Goal: Transaction & Acquisition: Complete application form

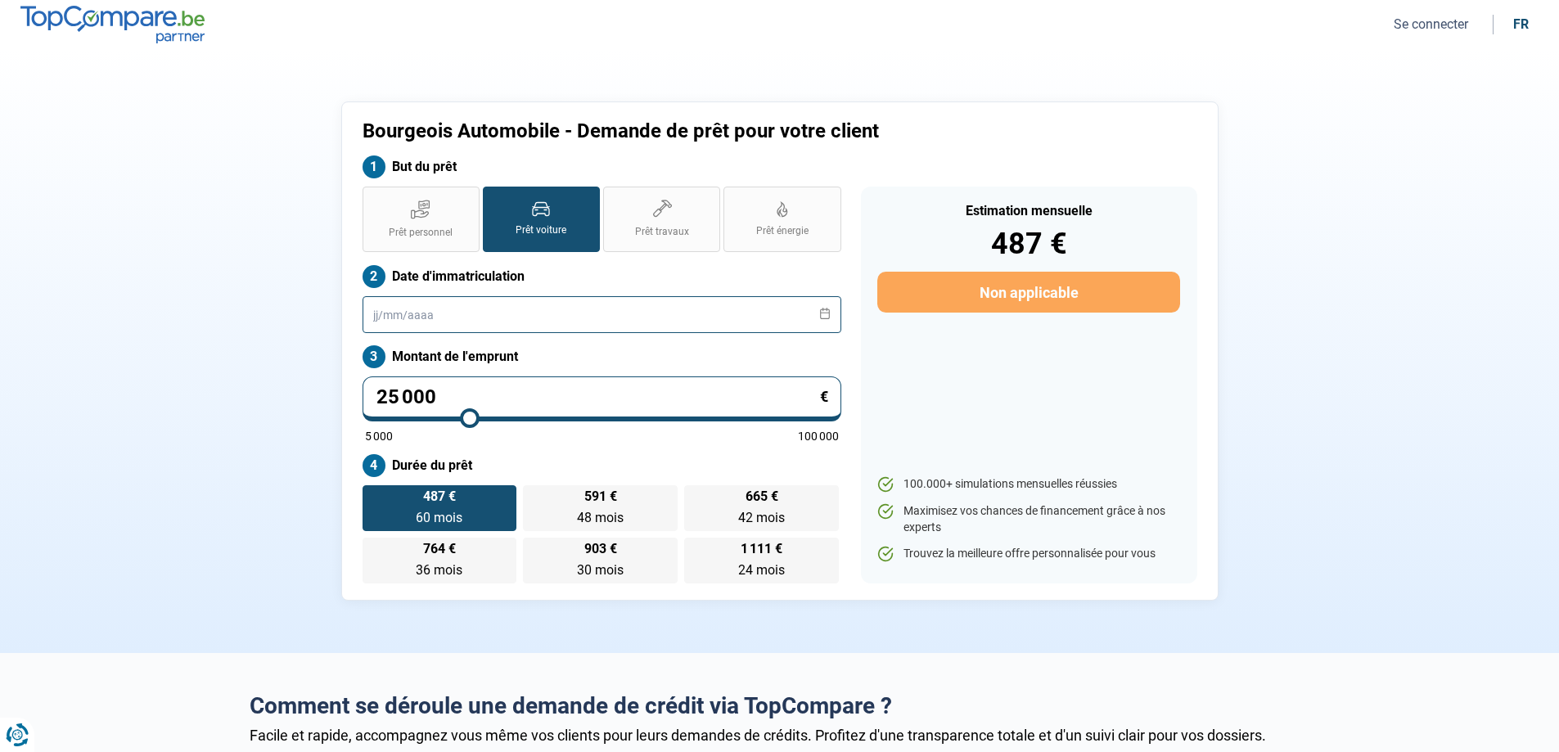
click at [371, 313] on input "text" at bounding box center [601, 314] width 479 height 37
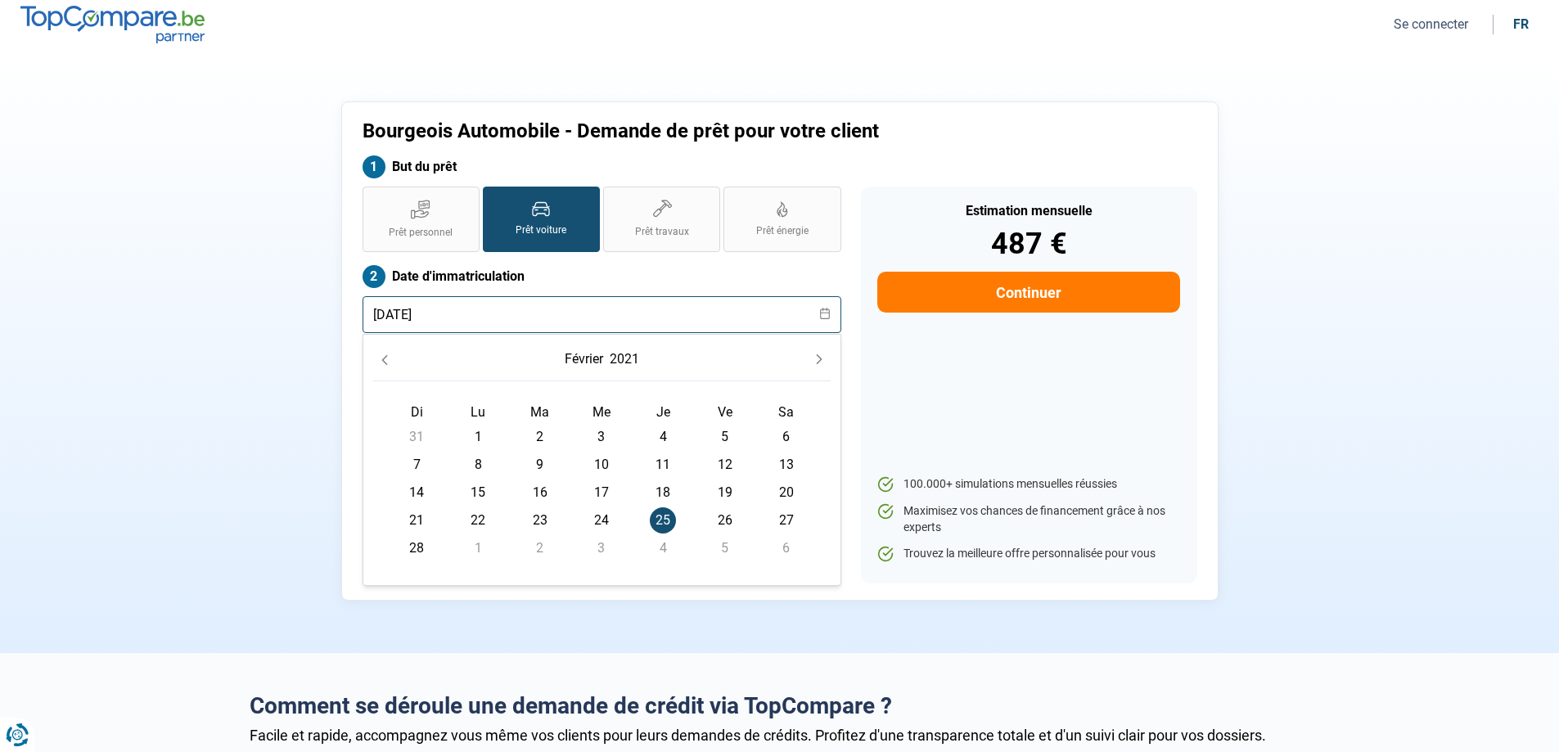
type input "[DATE]"
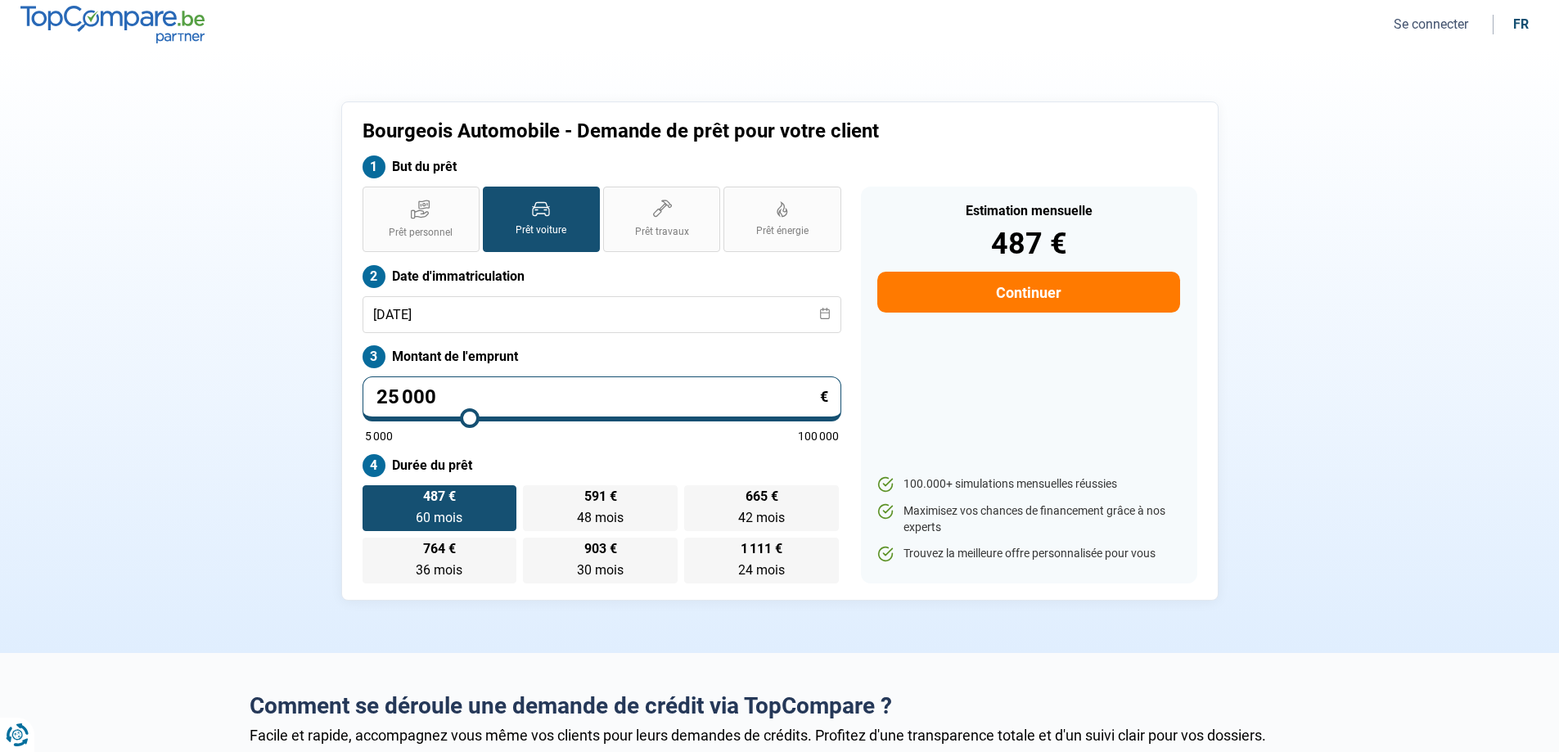
click at [979, 430] on div "Estimation mensuelle 487 € Continuer 100.000+ simulations mensuelles réussies M…" at bounding box center [1029, 385] width 336 height 397
click at [476, 394] on input "25 000" at bounding box center [601, 398] width 479 height 45
type input "2 500"
type input "5000"
type input "250"
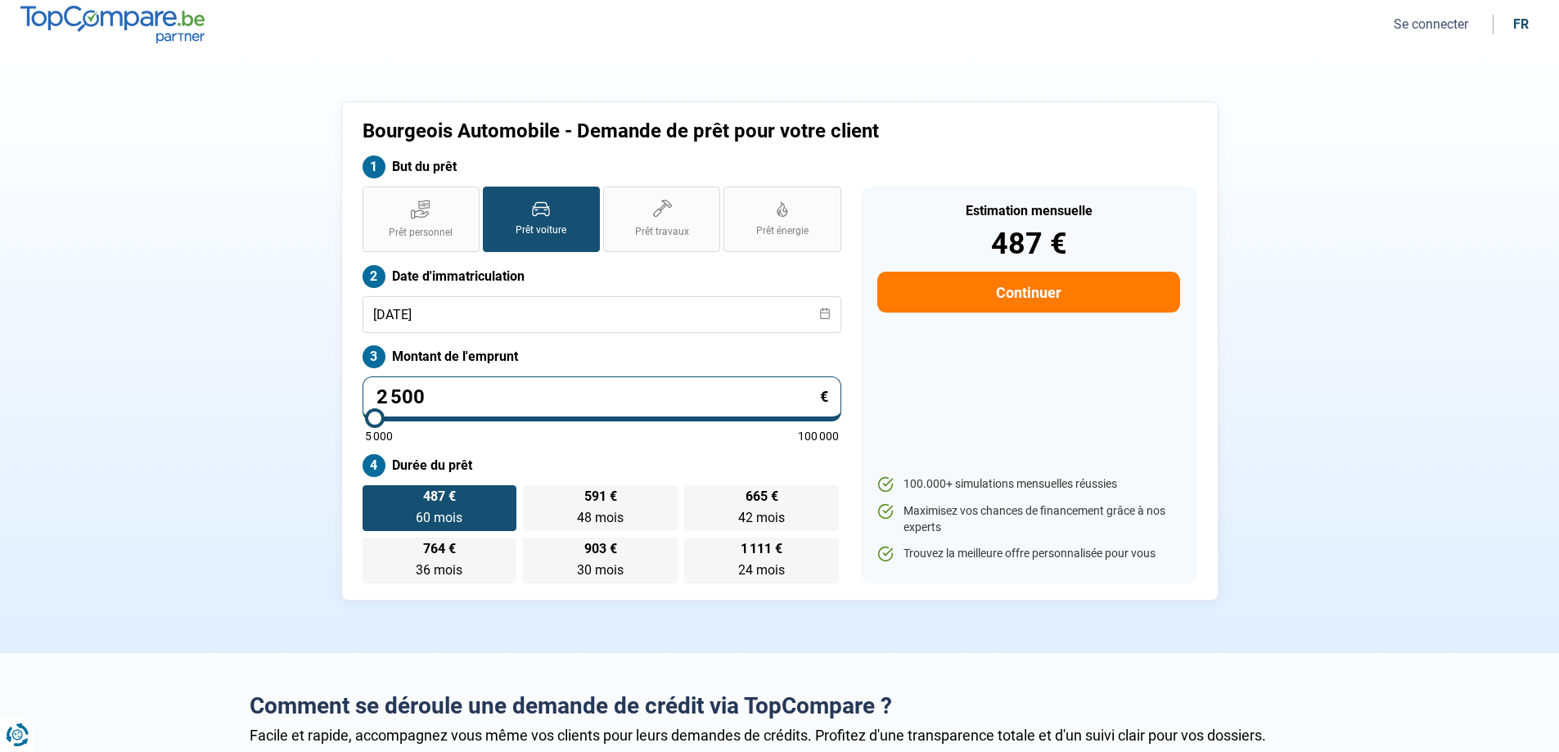
type input "5000"
type input "25"
type input "5000"
type input "2"
type input "5000"
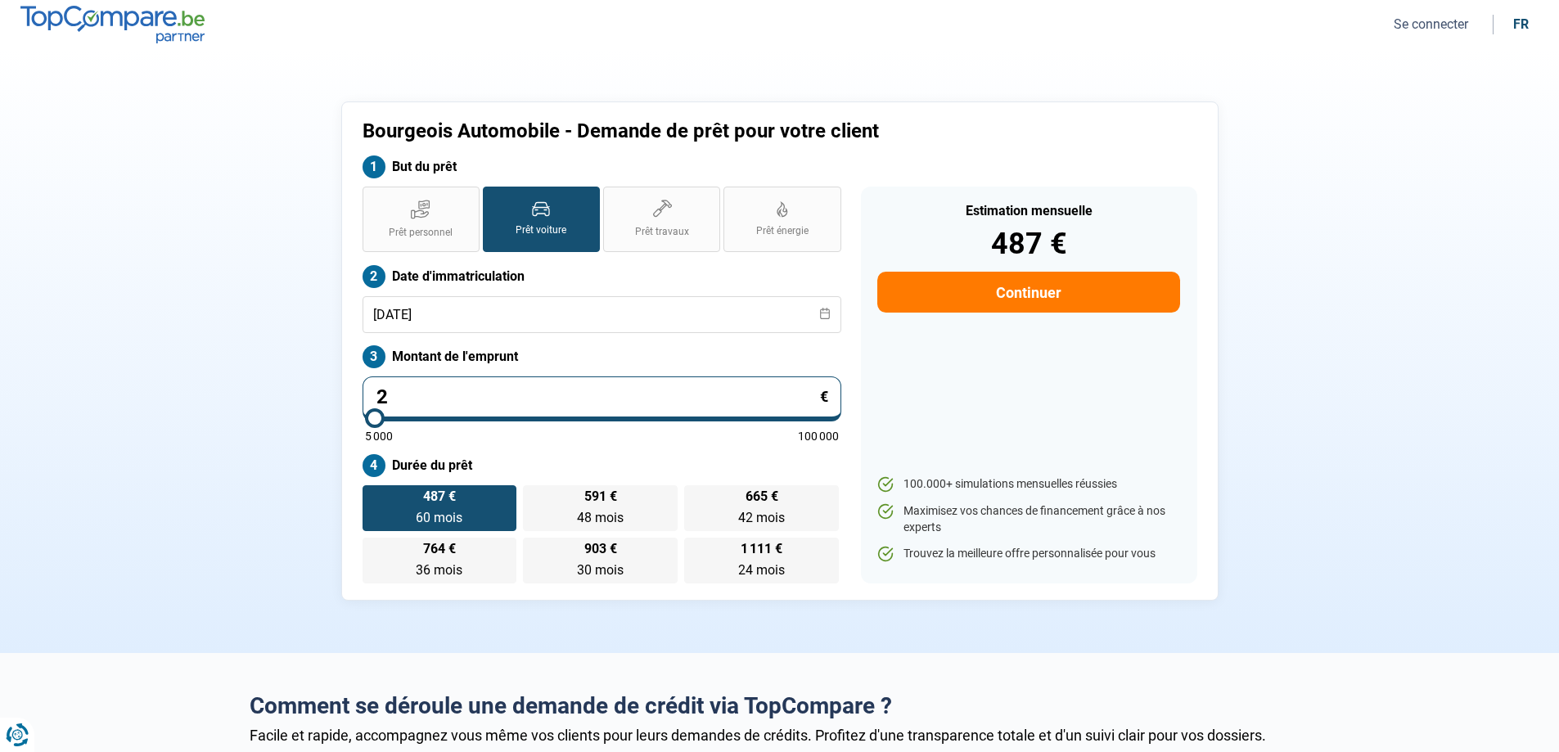
type input "0"
type input "5000"
type input "1"
type input "5000"
type input "15"
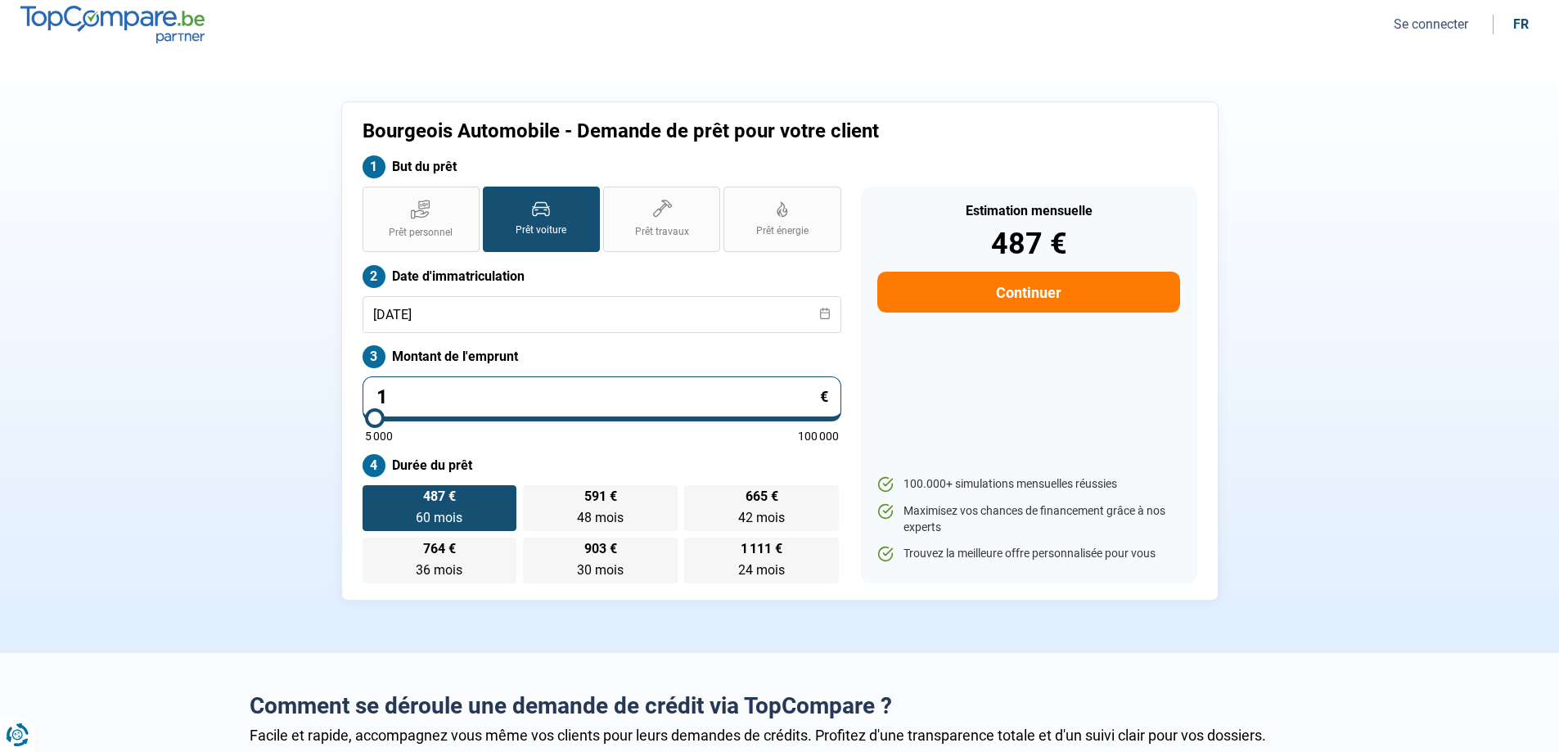
type input "5000"
type input "15 000"
type input "15000"
click at [772, 561] on label "1 111 € 24 mois 24 mois" at bounding box center [761, 561] width 155 height 46
click at [695, 548] on input "1 111 € 24 mois 24 mois" at bounding box center [689, 543] width 11 height 11
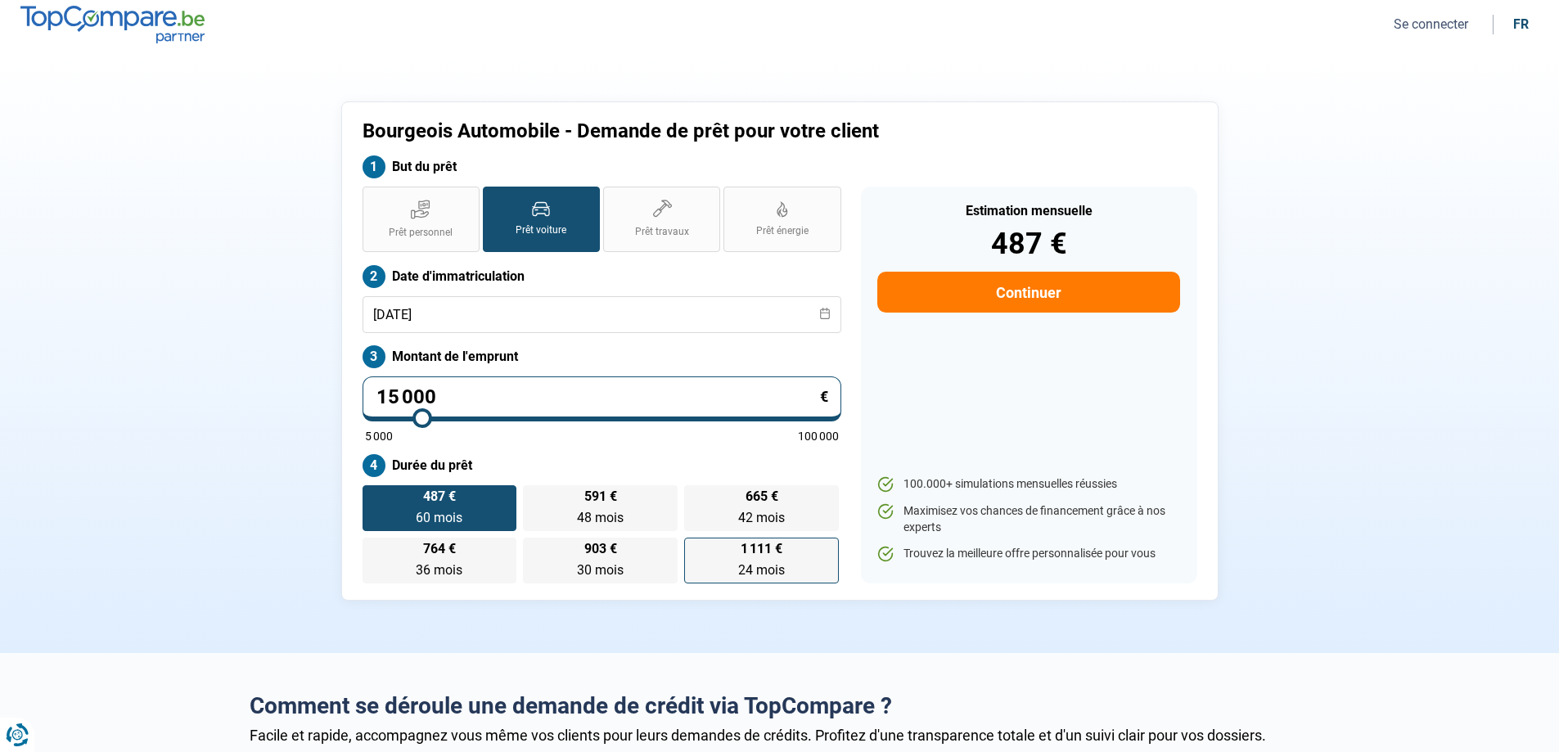
radio input "true"
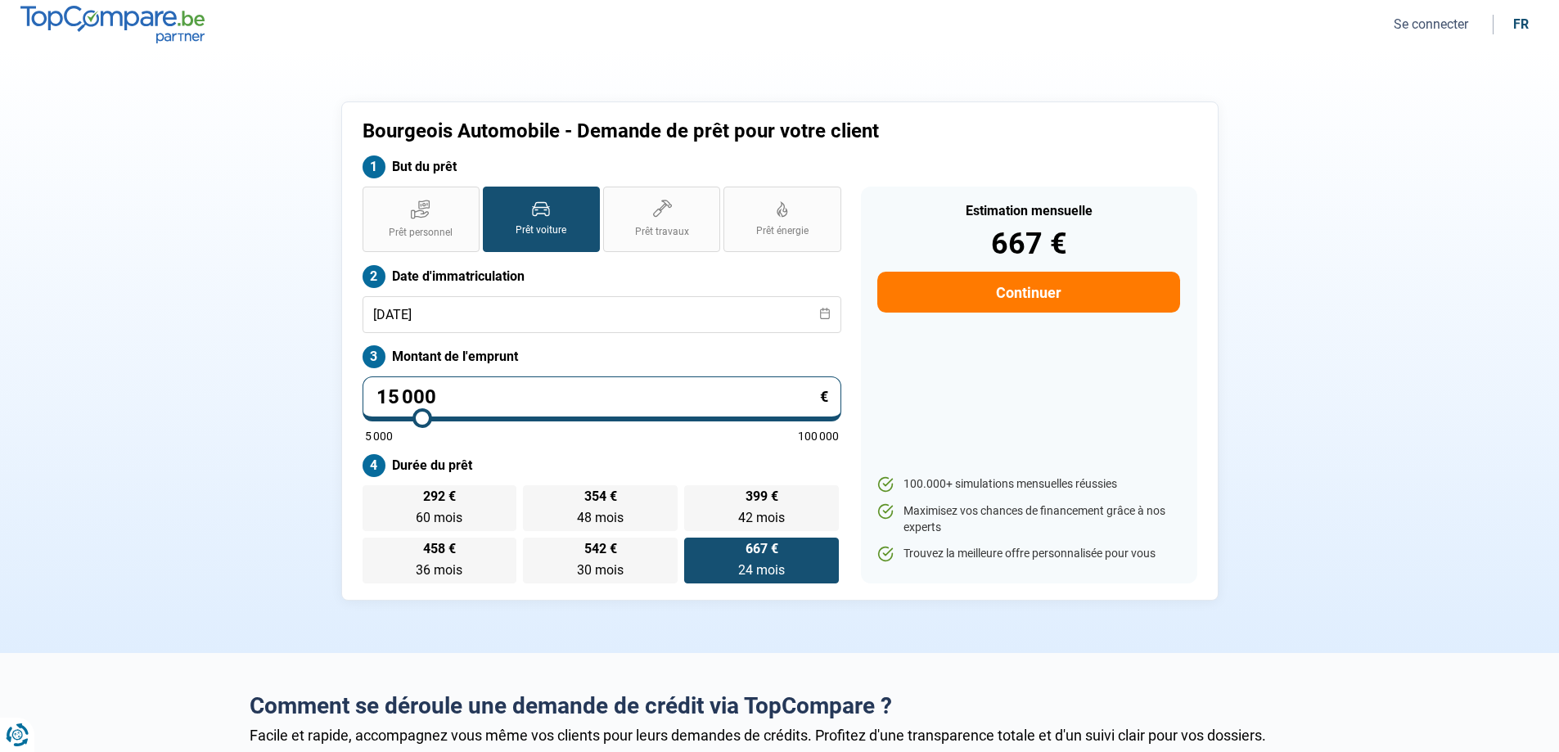
click at [1030, 286] on button "Continuer" at bounding box center [1028, 292] width 302 height 41
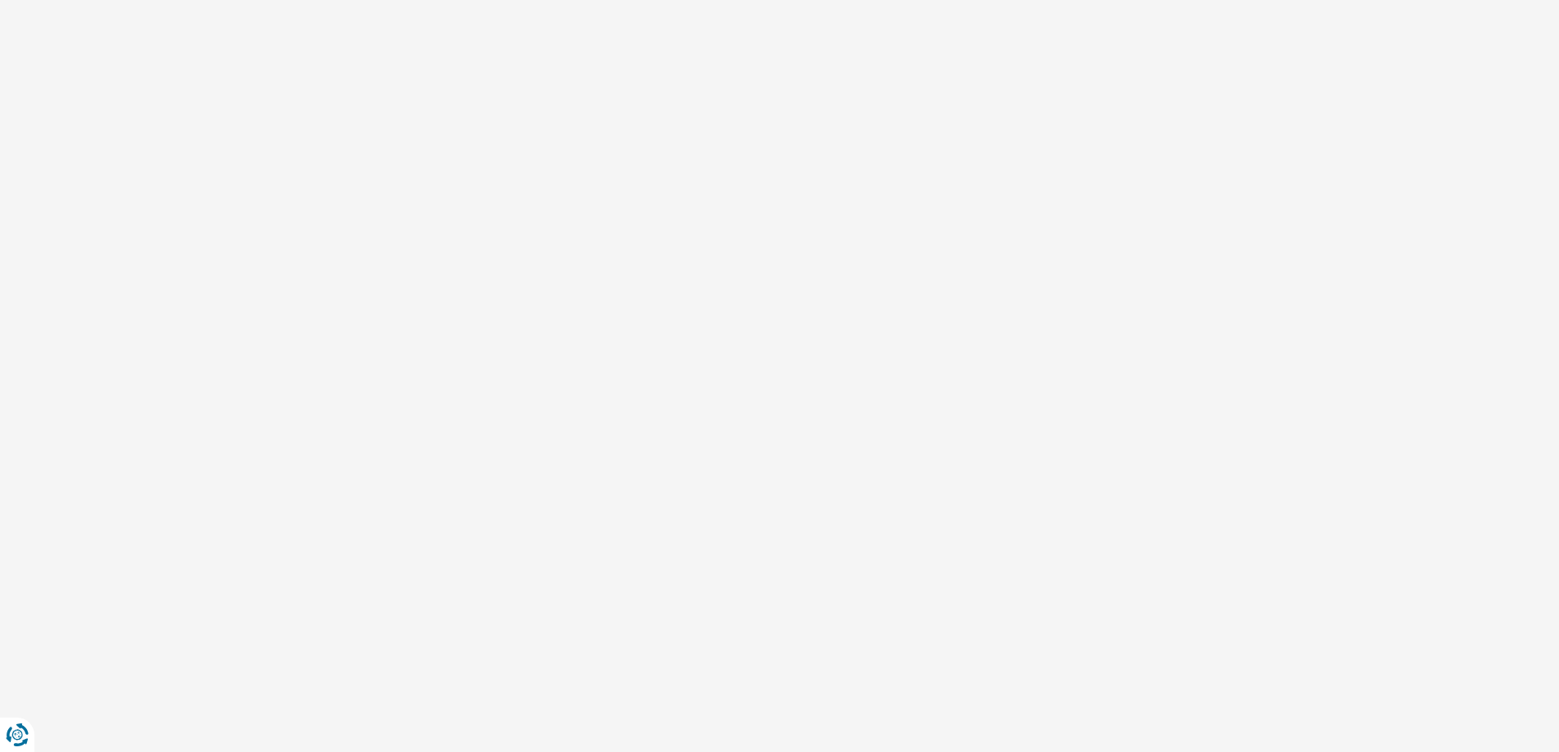
select select "32"
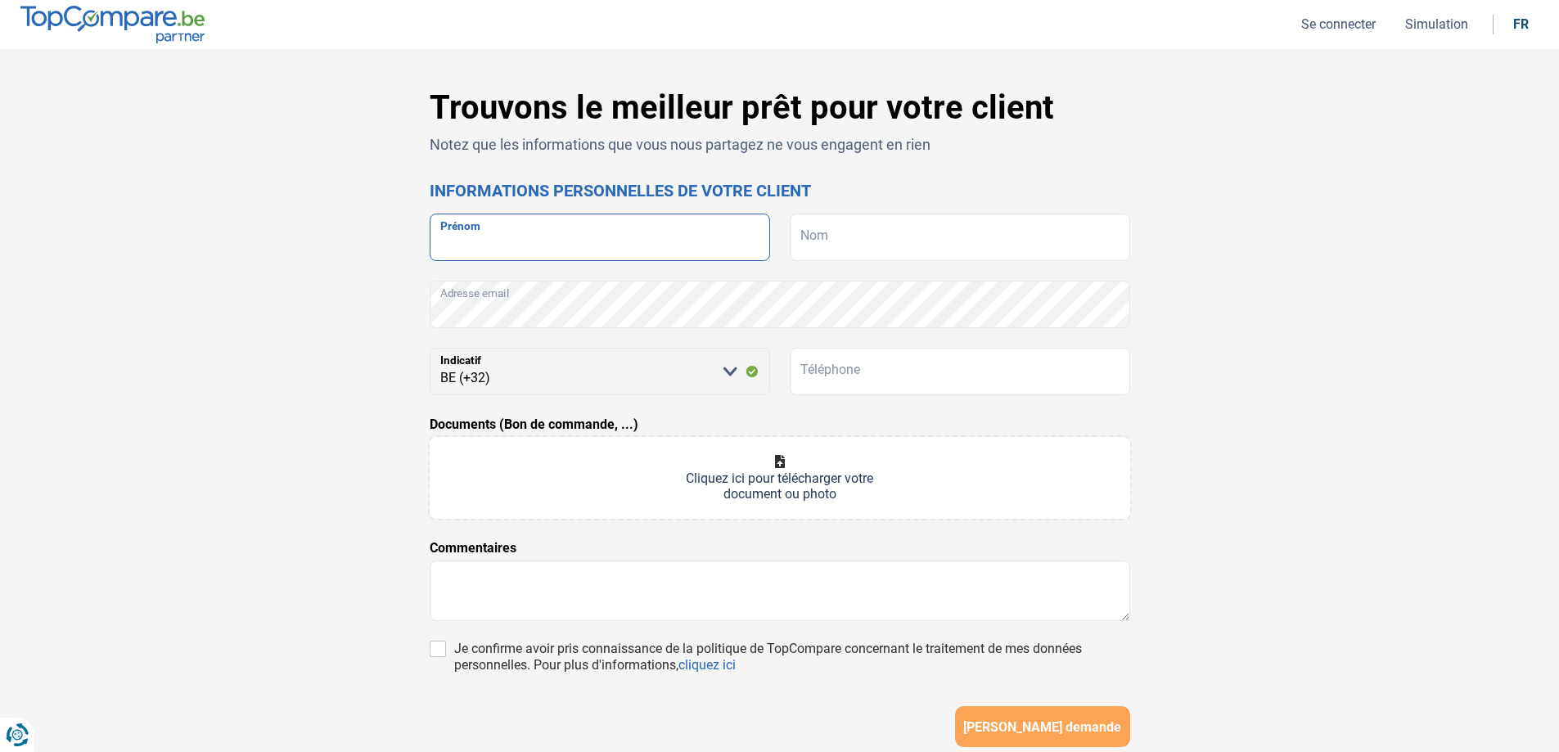
click at [504, 235] on input "Prénom" at bounding box center [600, 237] width 340 height 47
type input "JEFFRY"
click at [808, 244] on input "Nom" at bounding box center [960, 237] width 340 height 47
type input "JABBOUR"
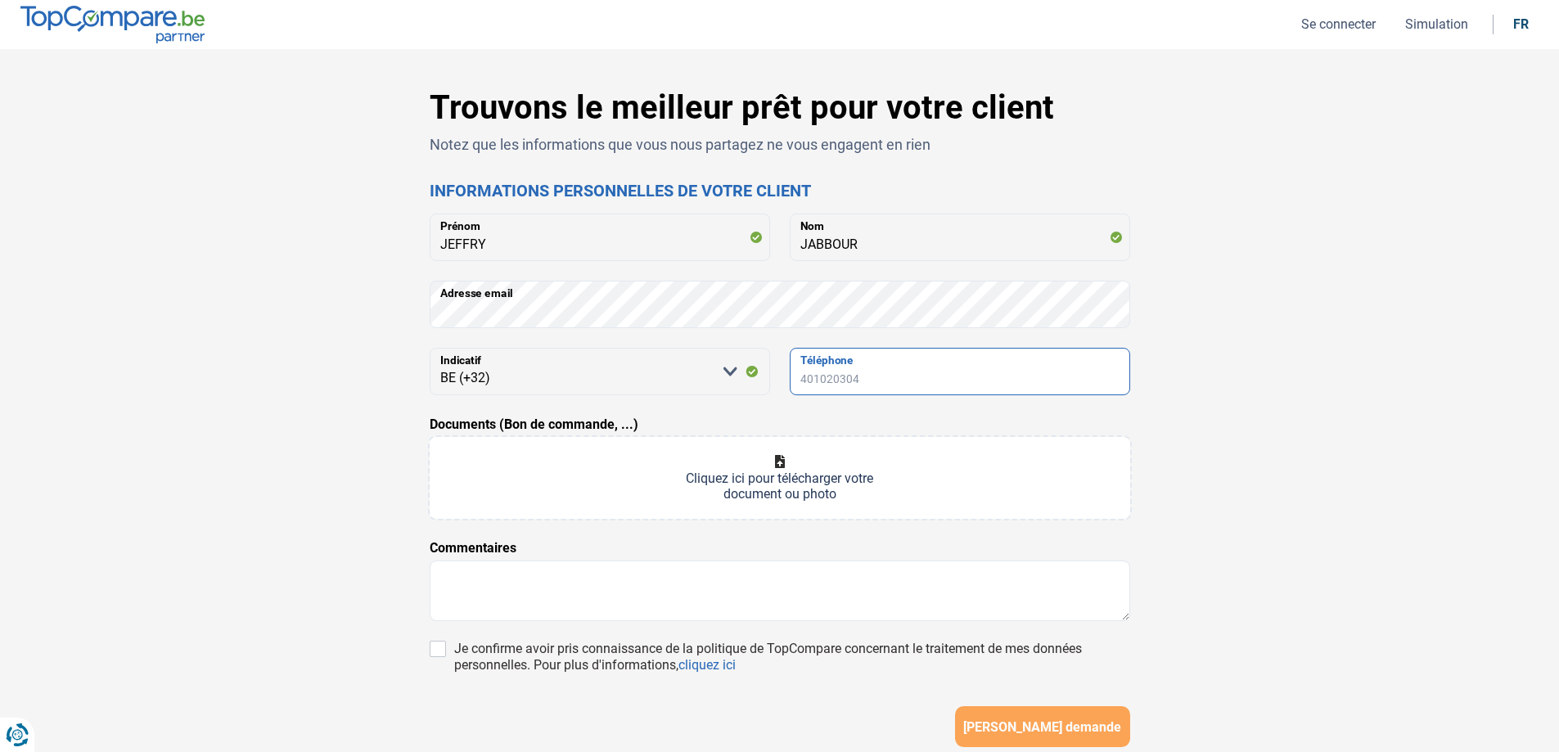
click at [865, 376] on input "Téléphone" at bounding box center [960, 371] width 340 height 47
type input "477347974"
click at [742, 479] on input "Documents (Bon de commande, ...)" at bounding box center [780, 478] width 700 height 82
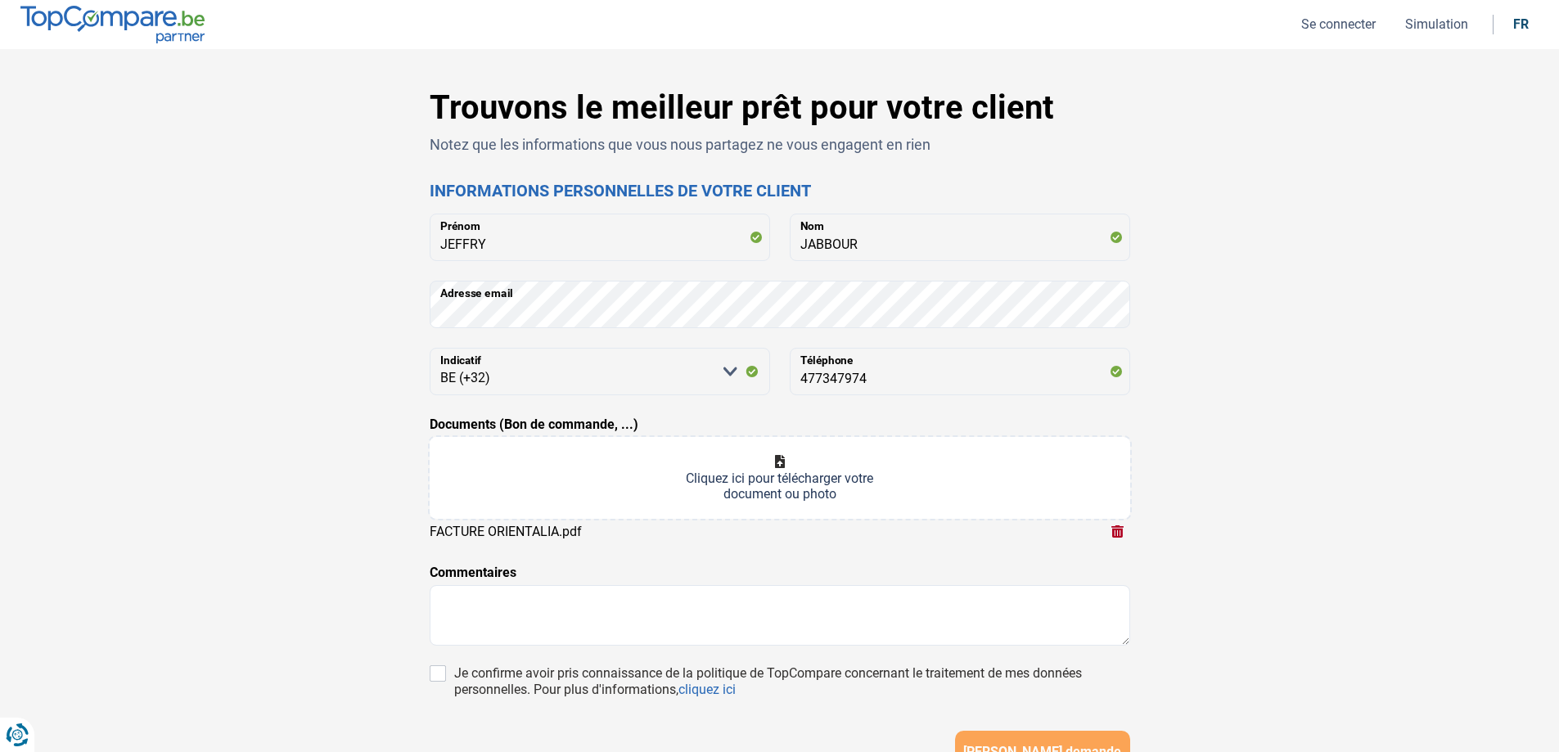
click at [781, 469] on input "Documents (Bon de commande, ...)" at bounding box center [780, 478] width 700 height 82
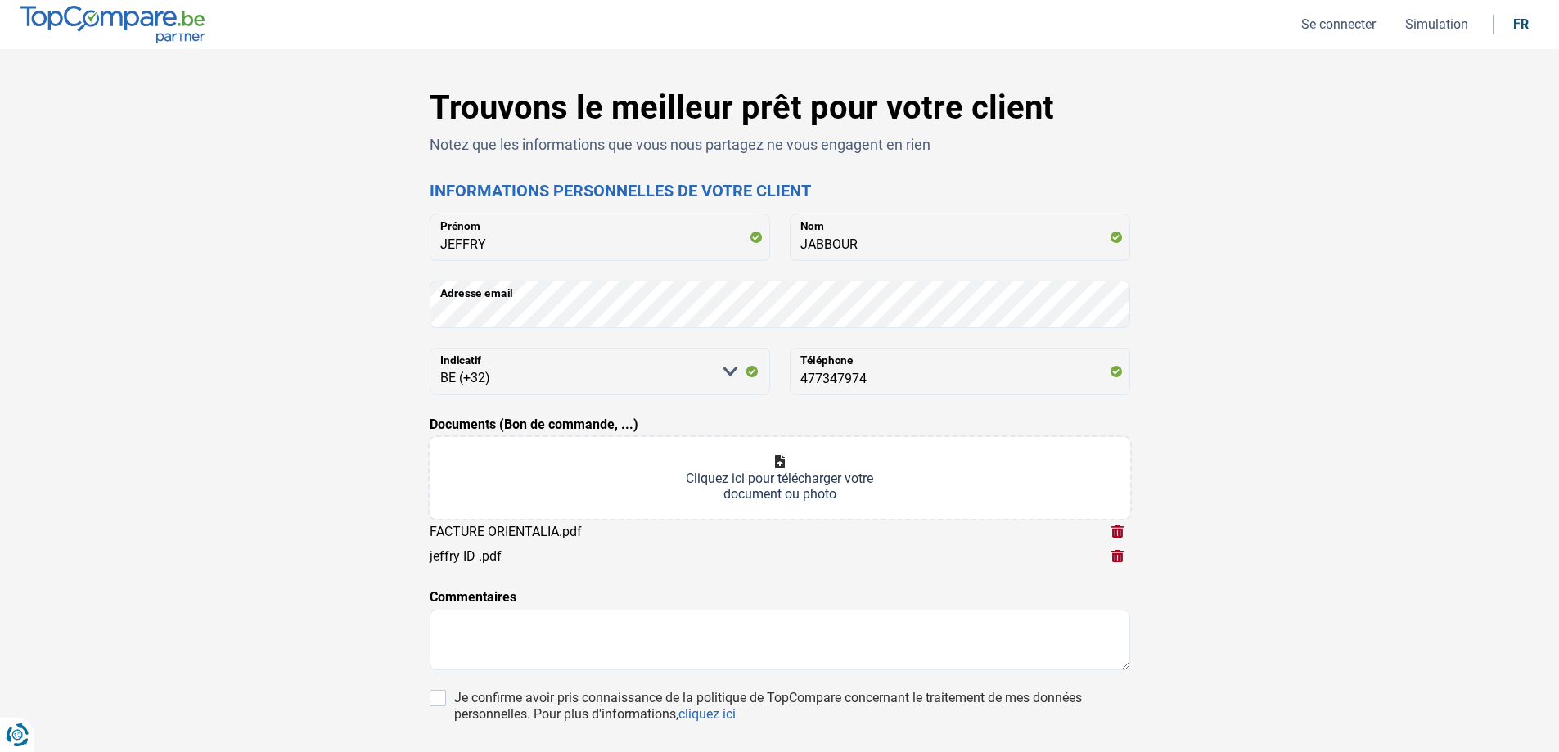
click at [762, 477] on input "Documents (Bon de commande, ...)" at bounding box center [780, 478] width 700 height 82
type input "C:\fakepath\[PERSON_NAME].pdf"
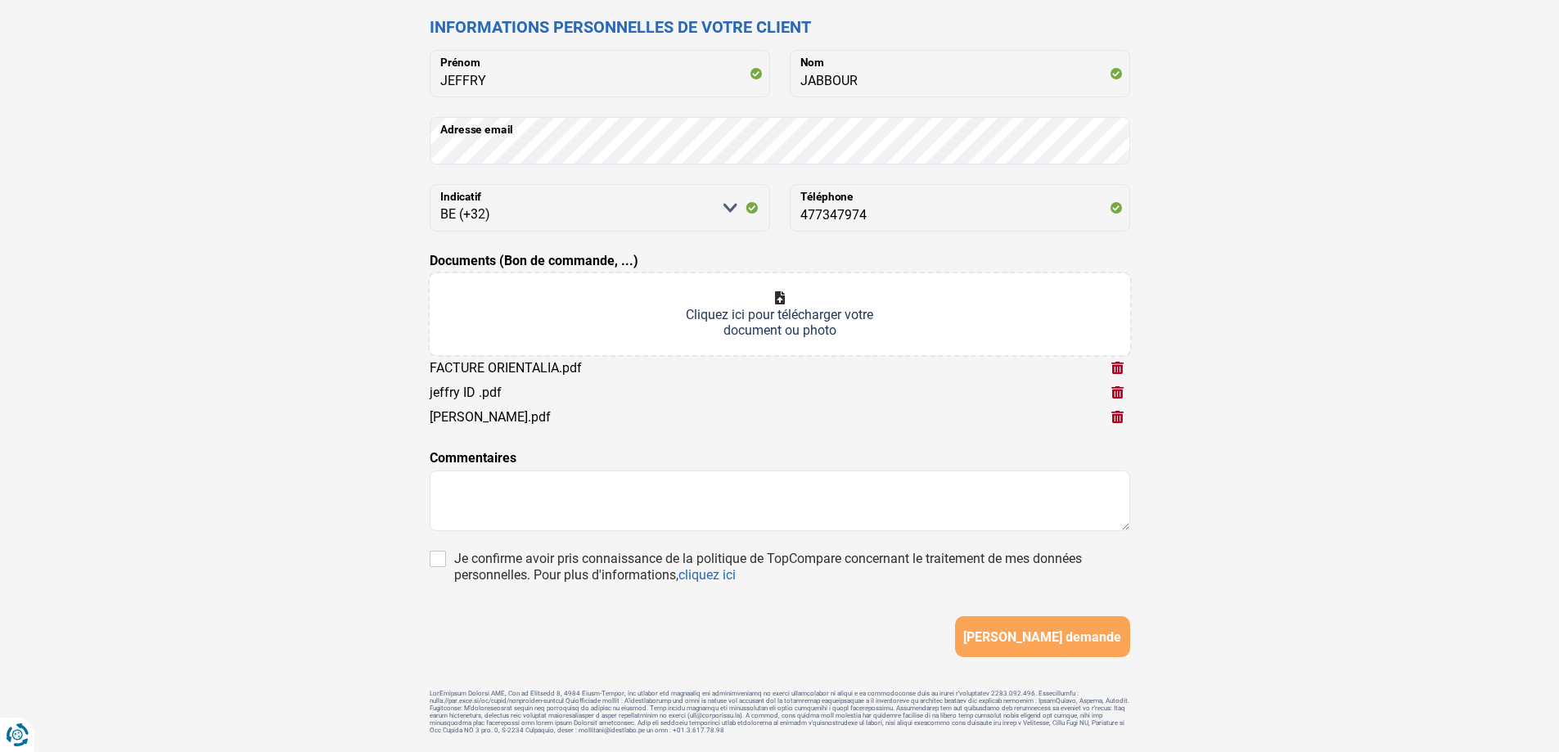
scroll to position [218, 0]
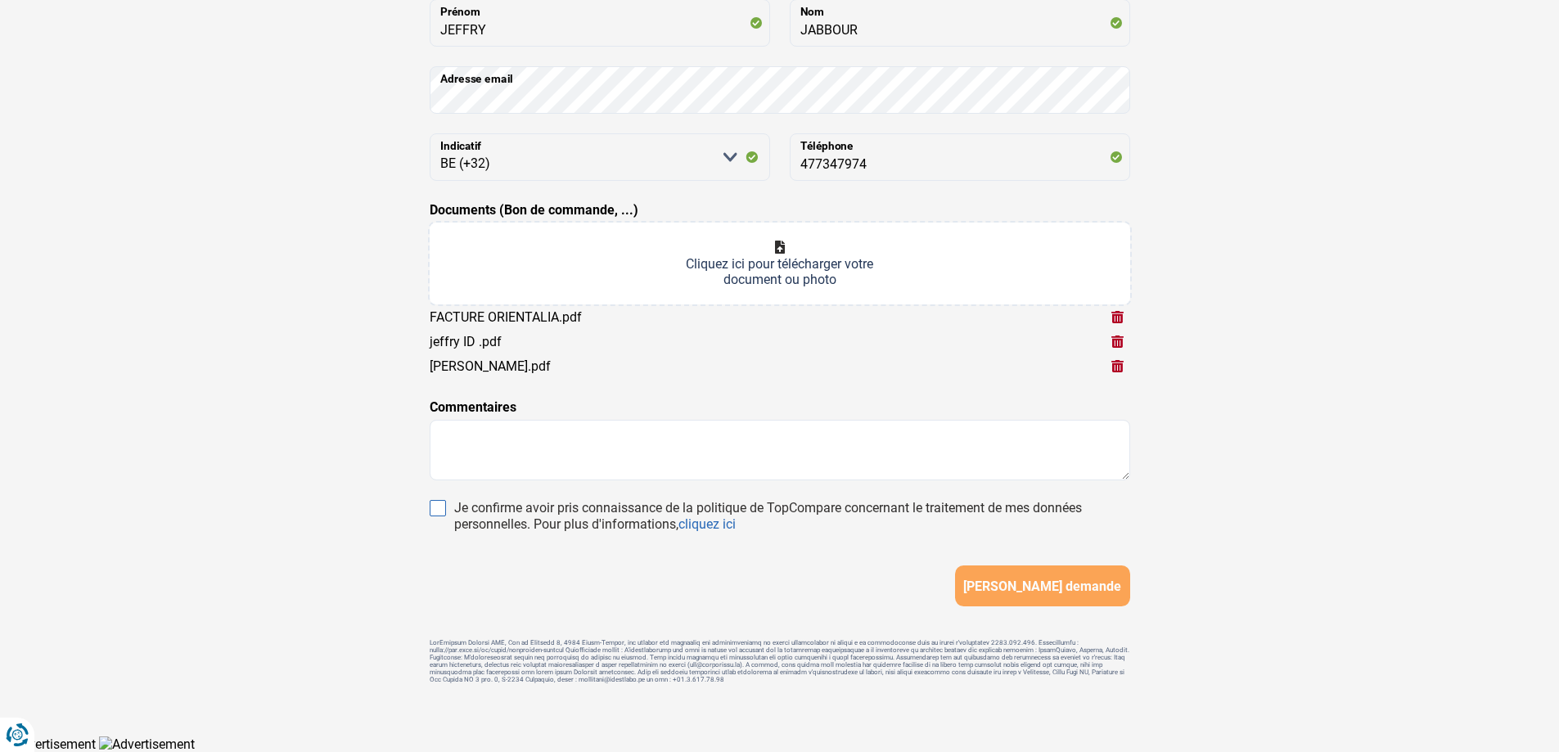
click at [440, 502] on input "Je confirme avoir pris connaissance de la politique de TopCompare concernant le…" at bounding box center [438, 508] width 16 height 16
checkbox input "true"
click at [1057, 584] on span "[PERSON_NAME] demande" at bounding box center [1042, 586] width 158 height 16
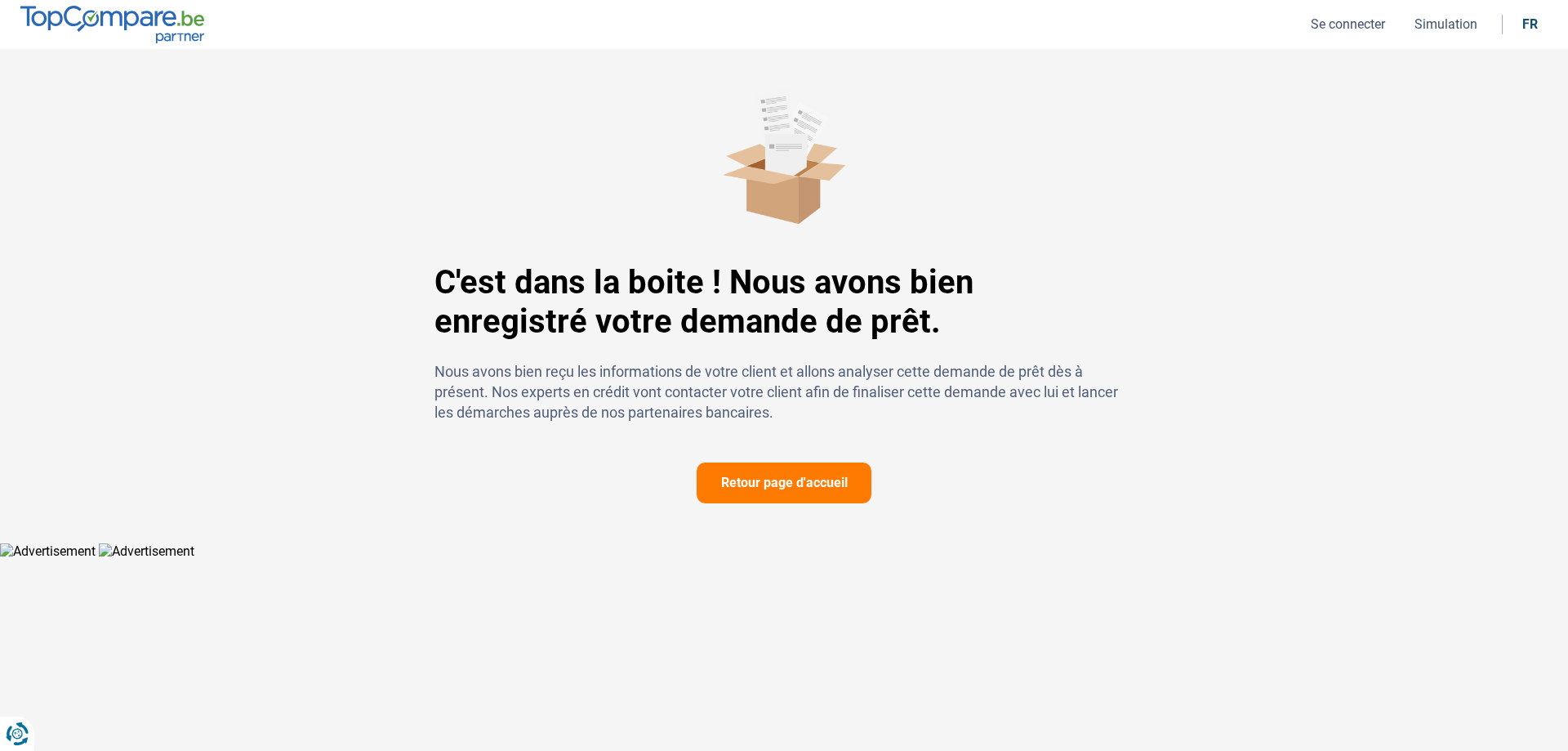
click at [770, 476] on button "Retour page d'accueil" at bounding box center [784, 482] width 175 height 41
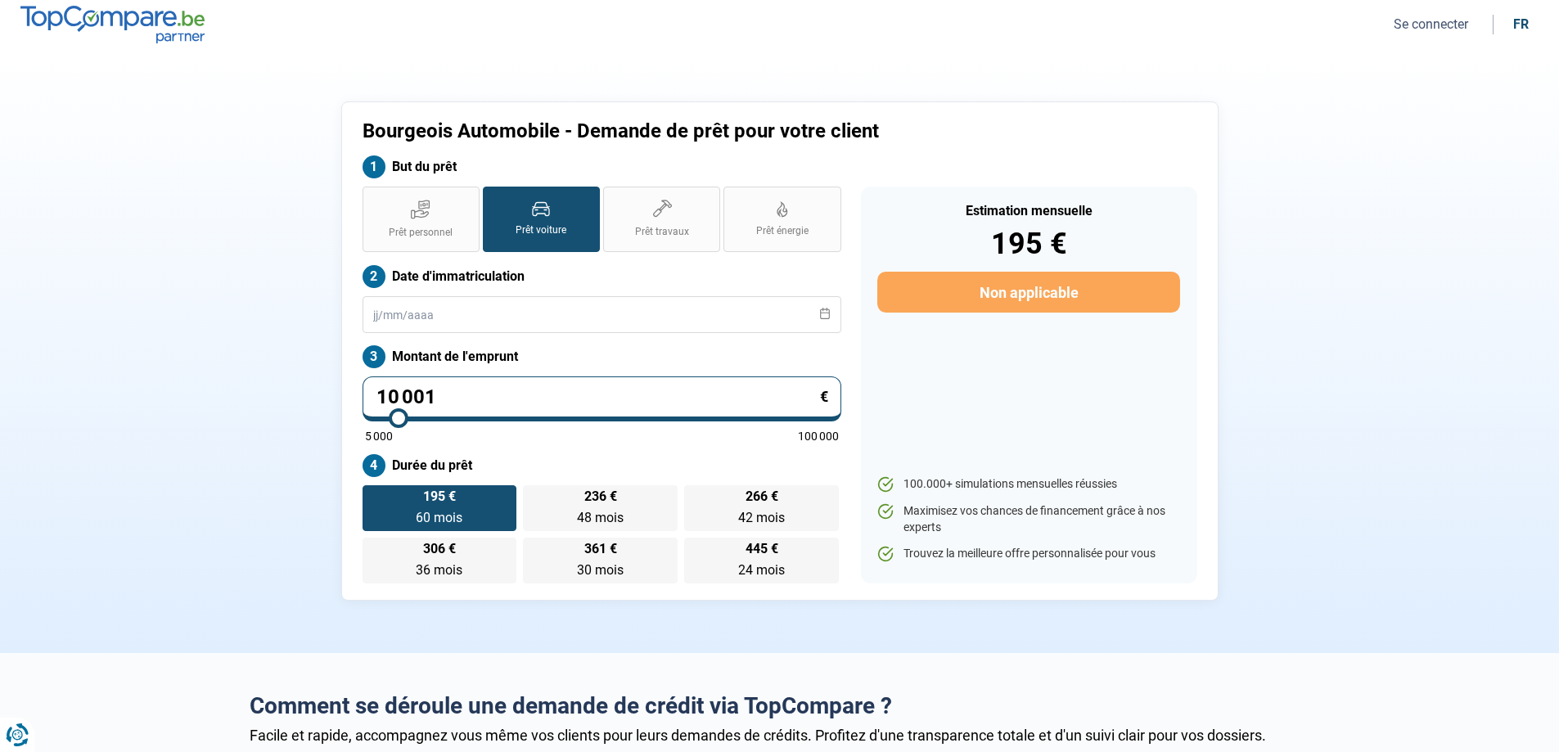
click at [1427, 24] on button "Se connecter" at bounding box center [1430, 24] width 84 height 17
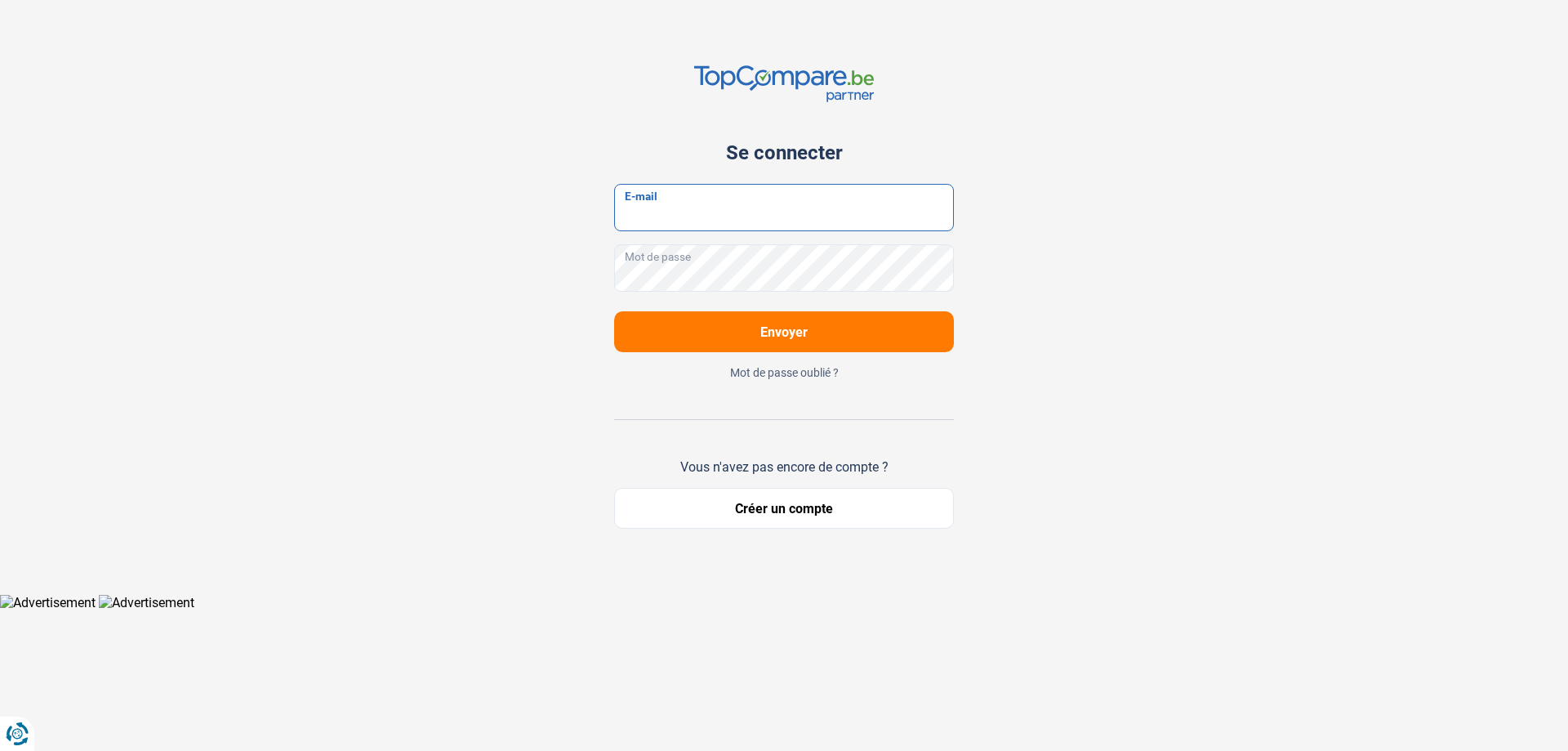
type input "[PERSON_NAME][EMAIL_ADDRESS][DOMAIN_NAME]"
click at [735, 335] on button "Envoyer" at bounding box center [784, 332] width 339 height 41
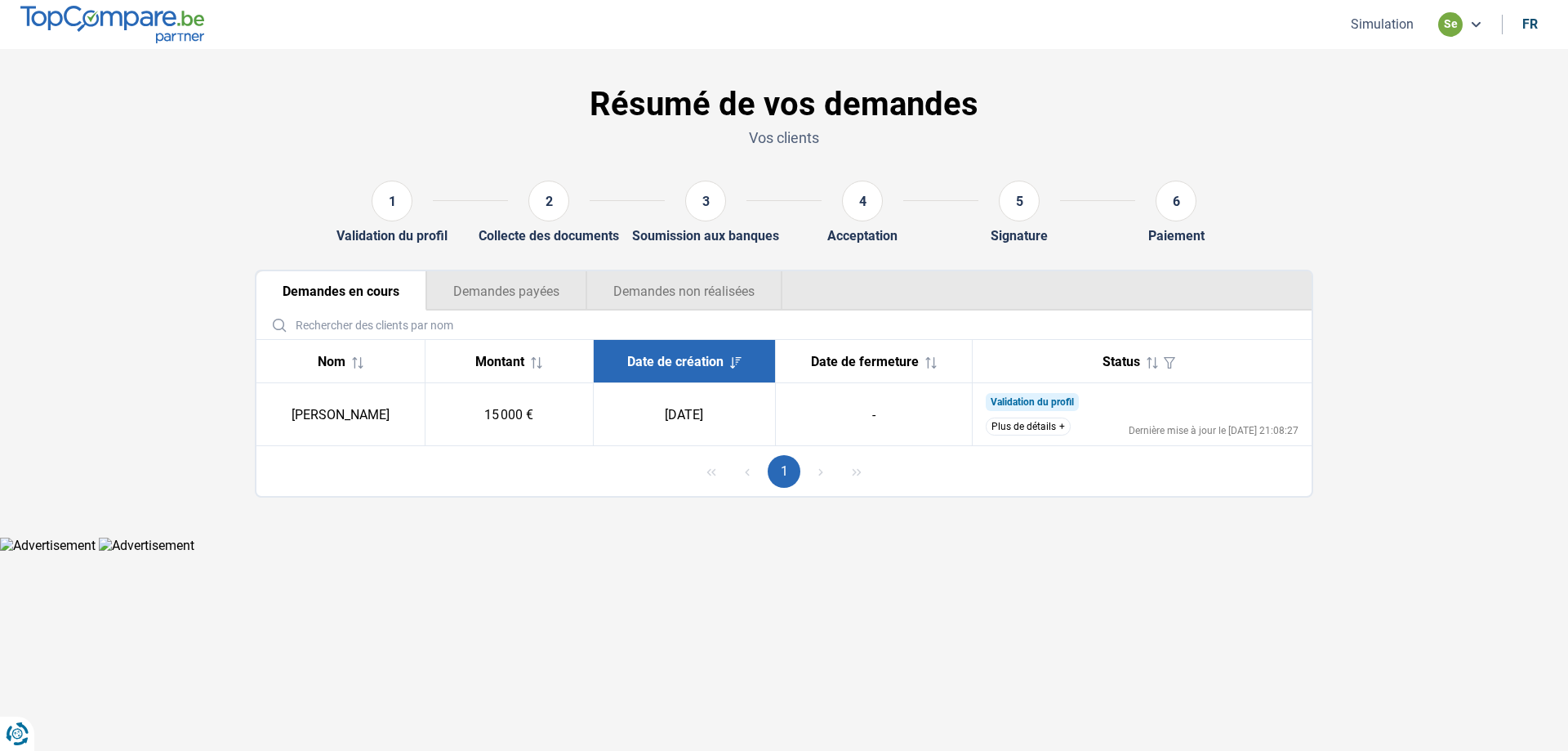
click at [498, 291] on button "Demandes payées" at bounding box center [506, 291] width 160 height 39
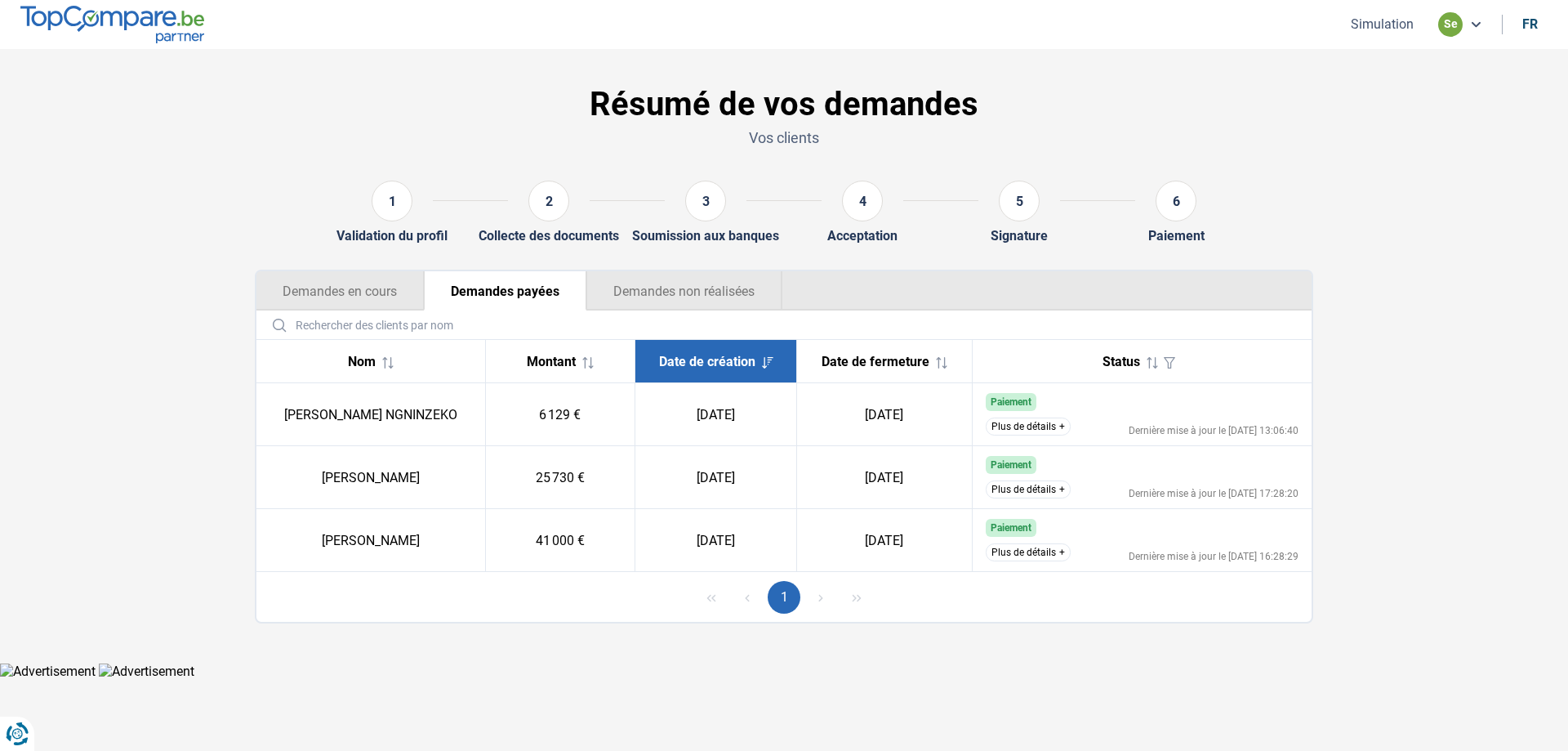
click at [677, 284] on button "Demandes non réalisées" at bounding box center [684, 291] width 196 height 39
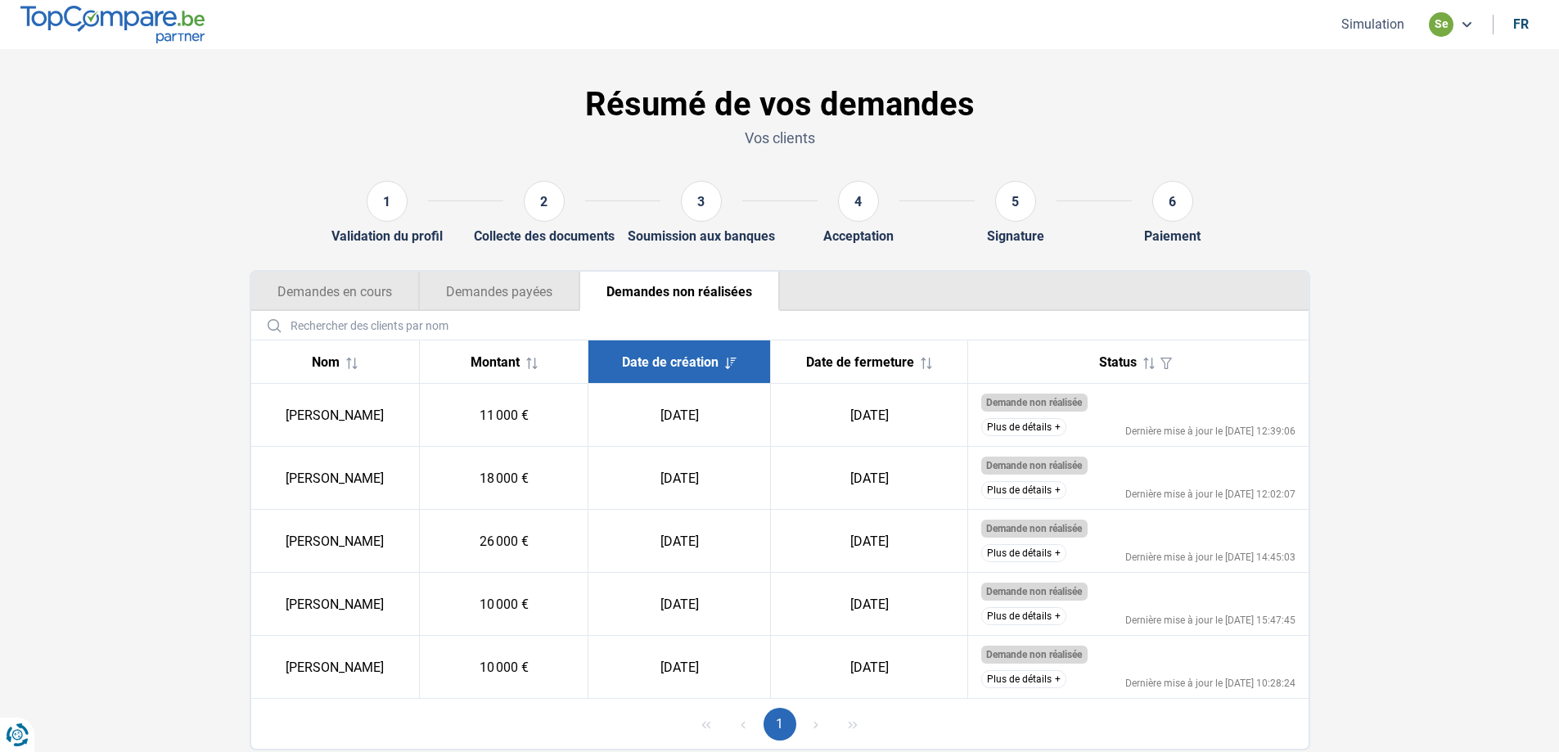
scroll to position [53, 0]
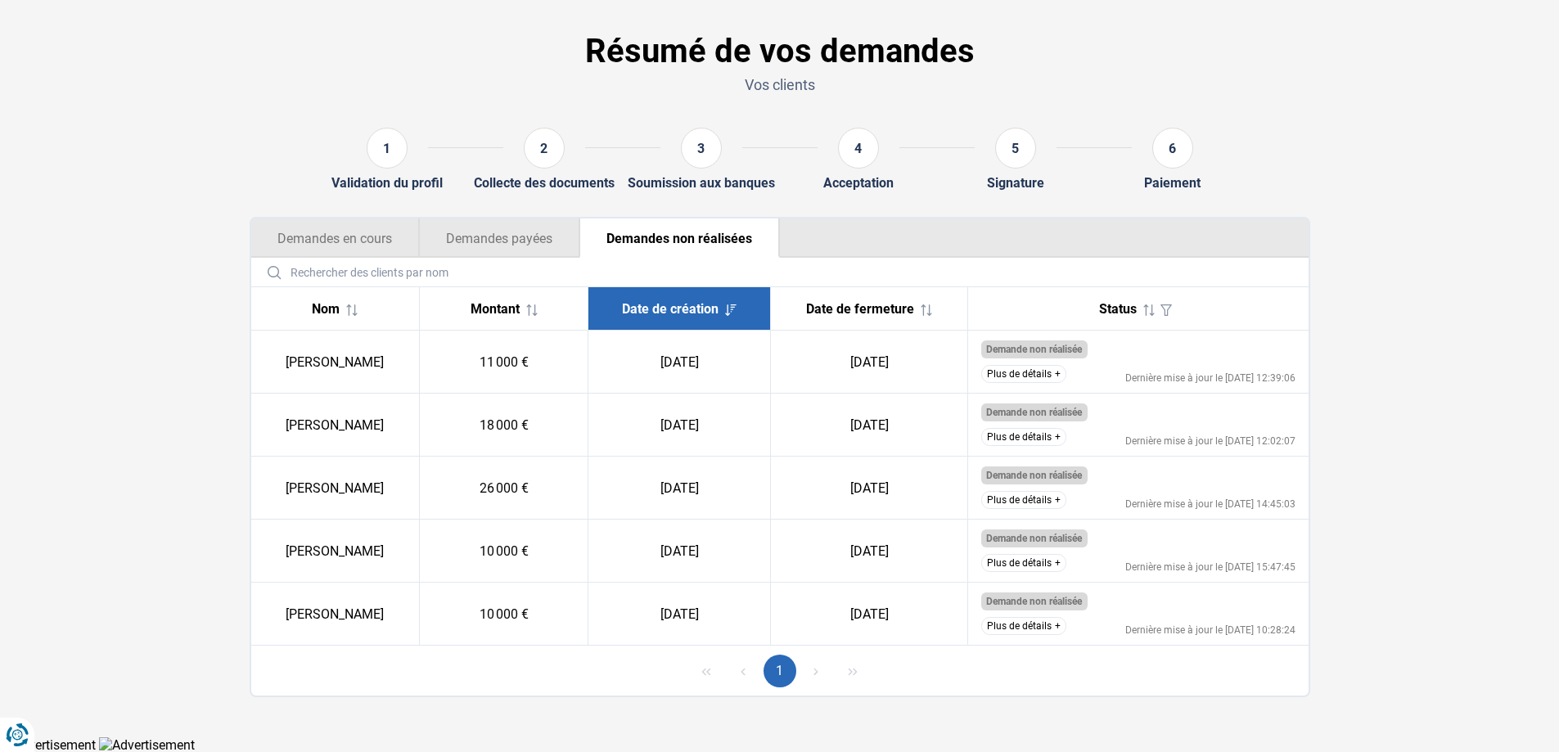
click at [512, 243] on button "Demandes payées" at bounding box center [499, 237] width 160 height 39
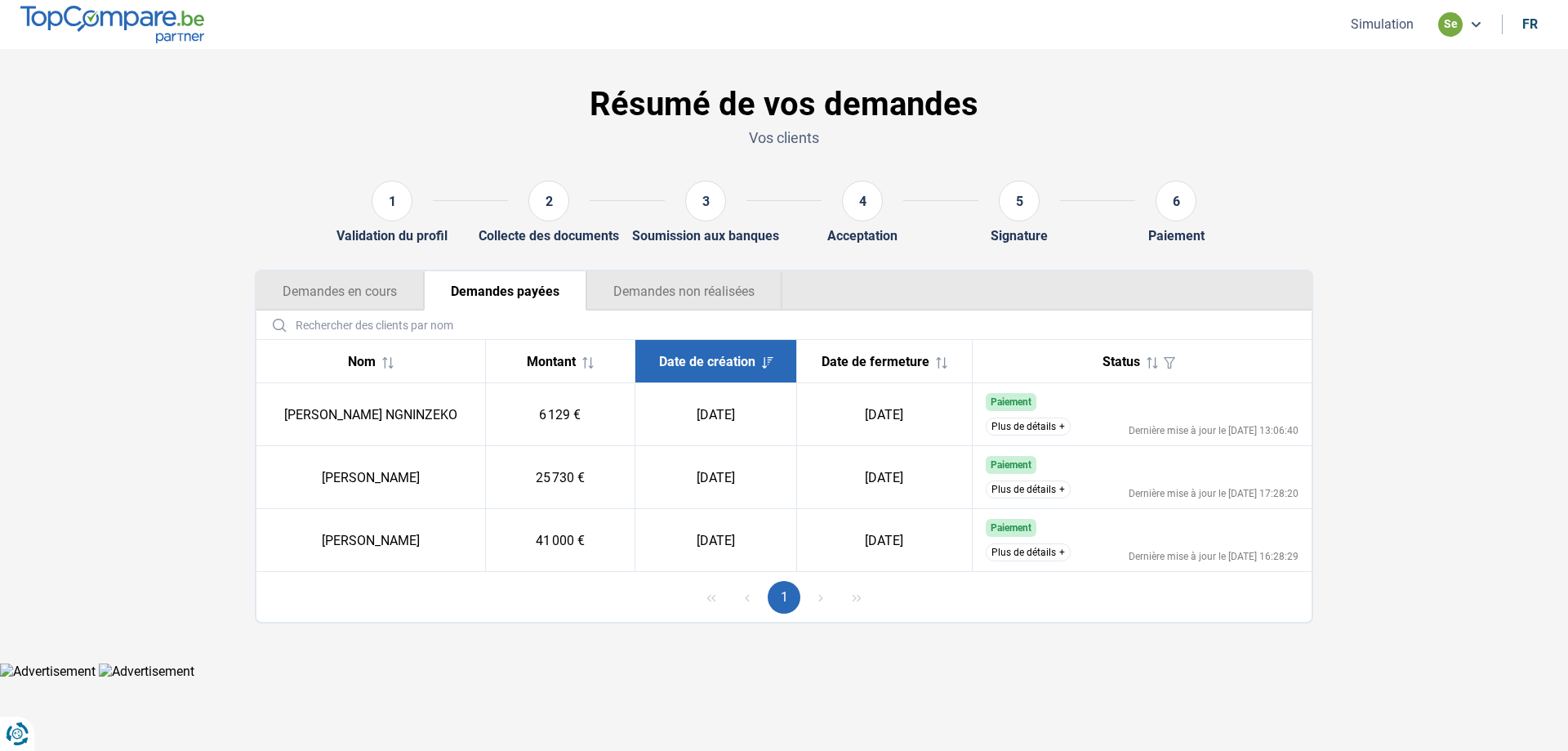
click at [330, 290] on button "Demandes en cours" at bounding box center [340, 291] width 168 height 39
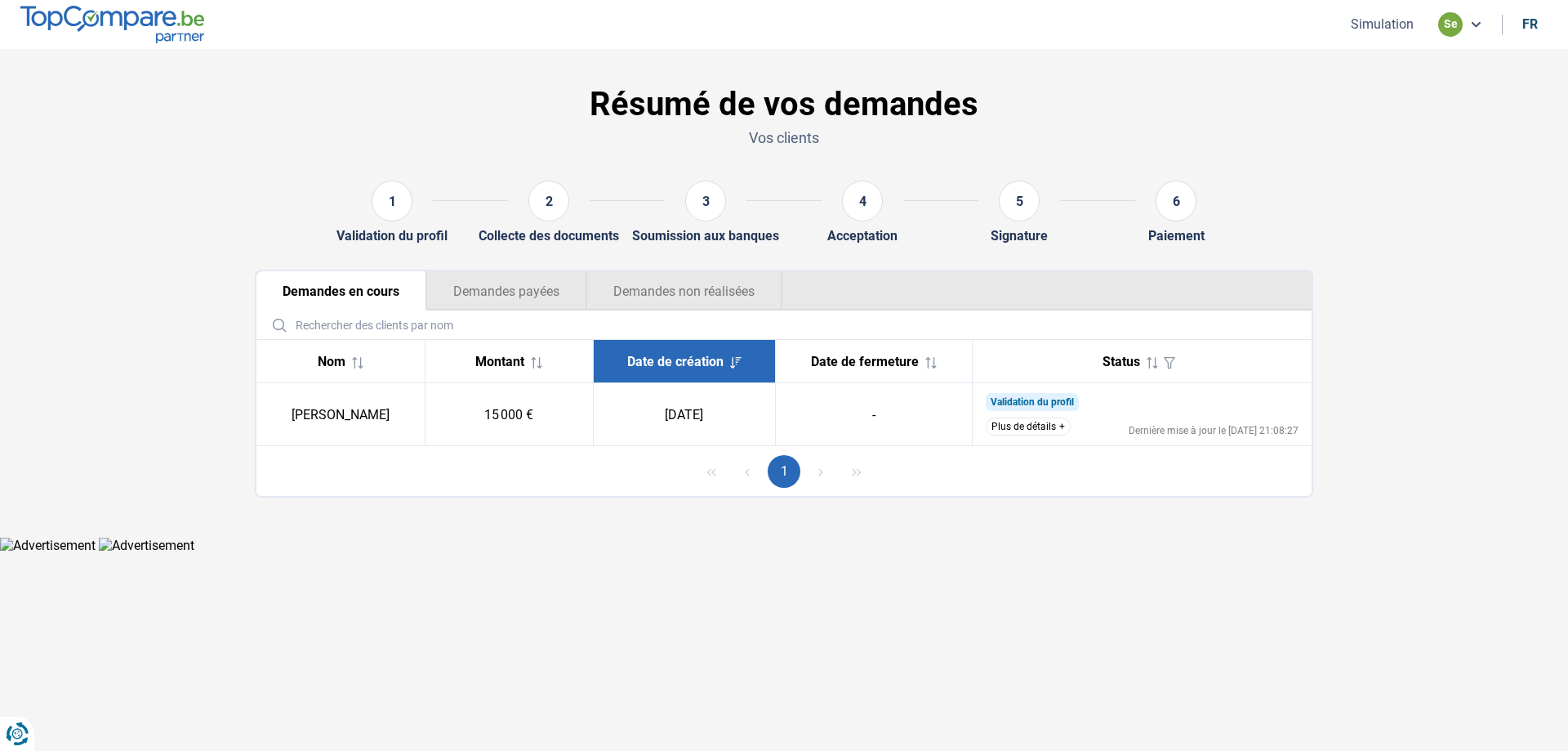
click at [1381, 29] on button "Simulation" at bounding box center [1381, 24] width 73 height 17
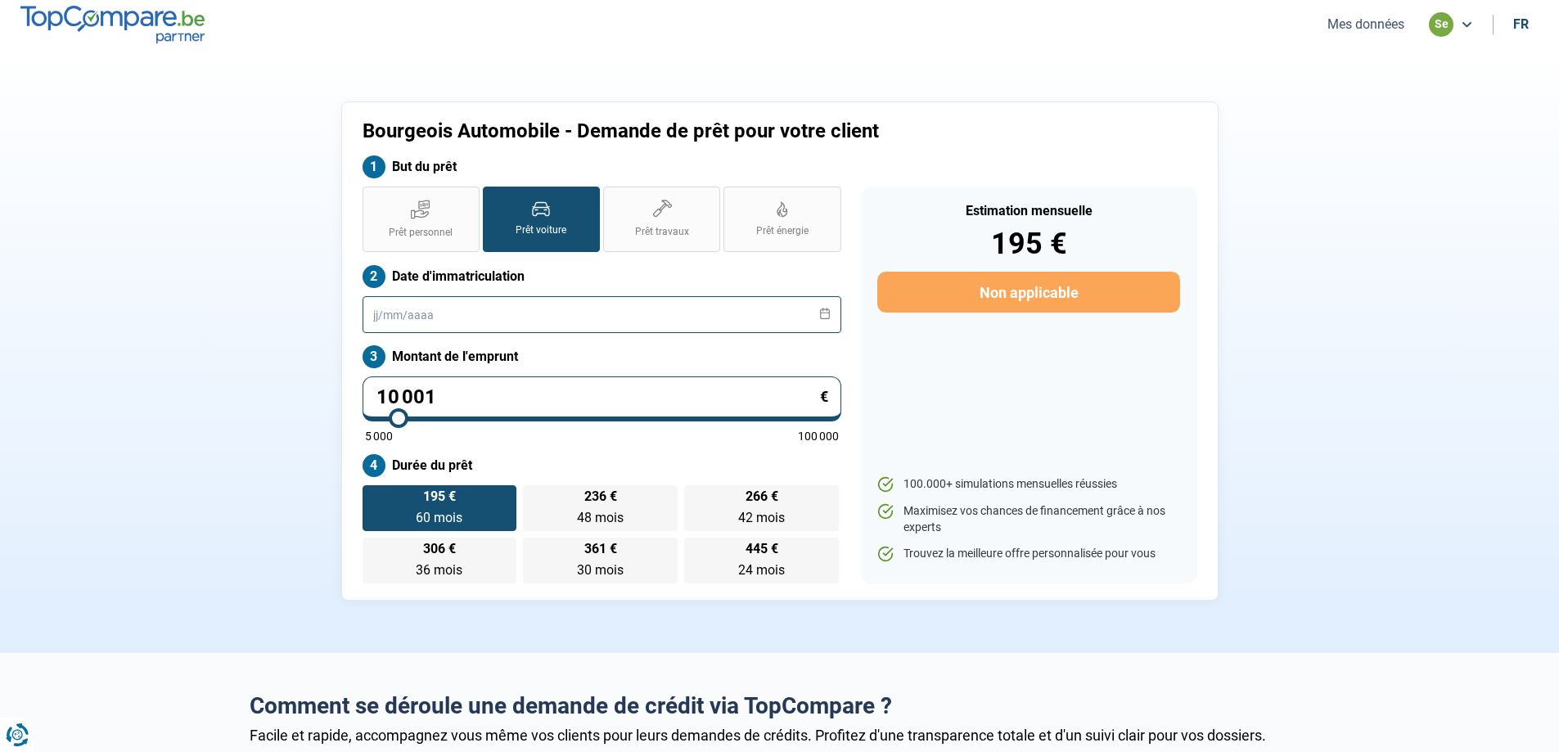
click at [486, 316] on input "text" at bounding box center [601, 314] width 479 height 37
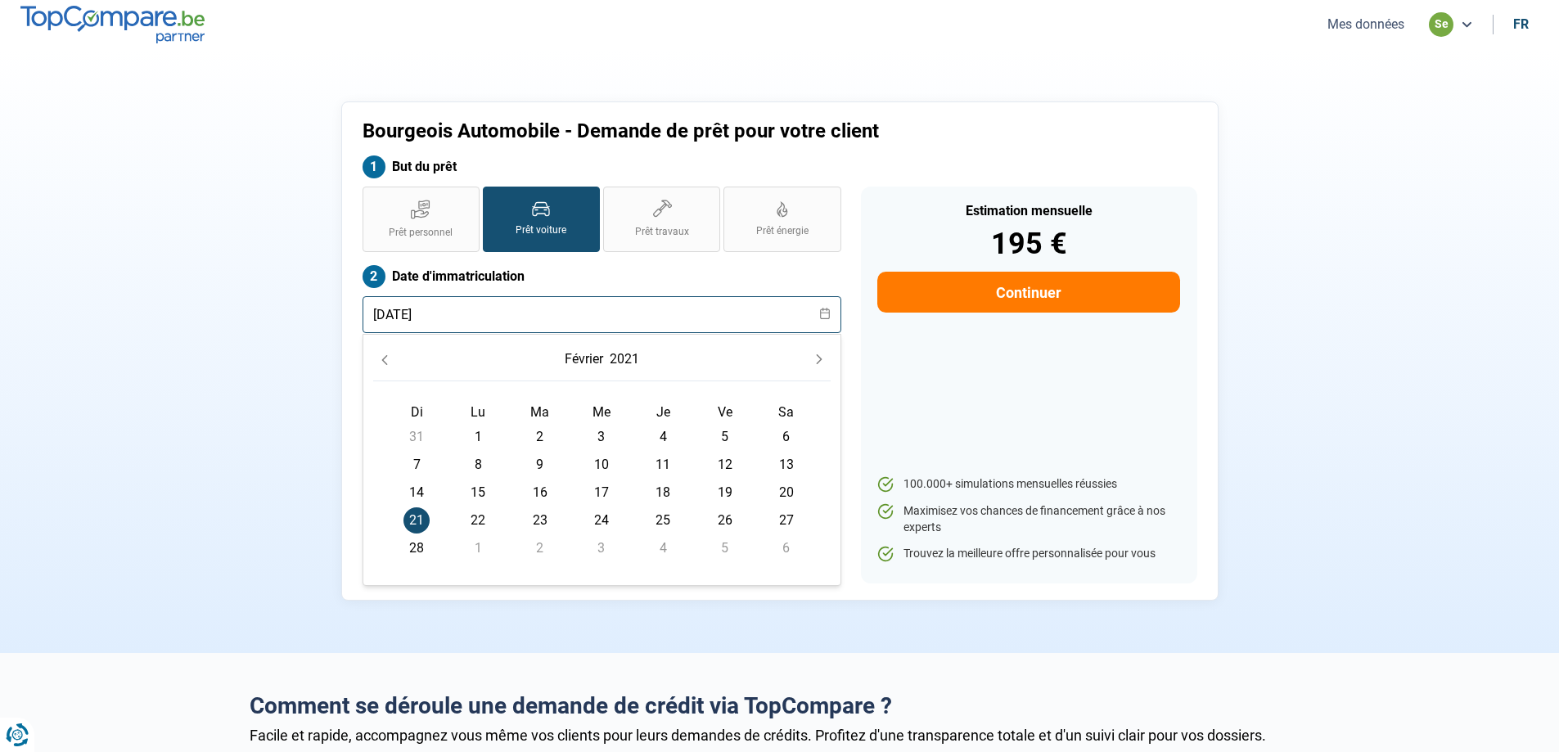
type input "[DATE]"
click at [941, 402] on div "Estimation mensuelle 195 € Continuer 100.000+ simulations mensuelles réussies M…" at bounding box center [1029, 385] width 336 height 397
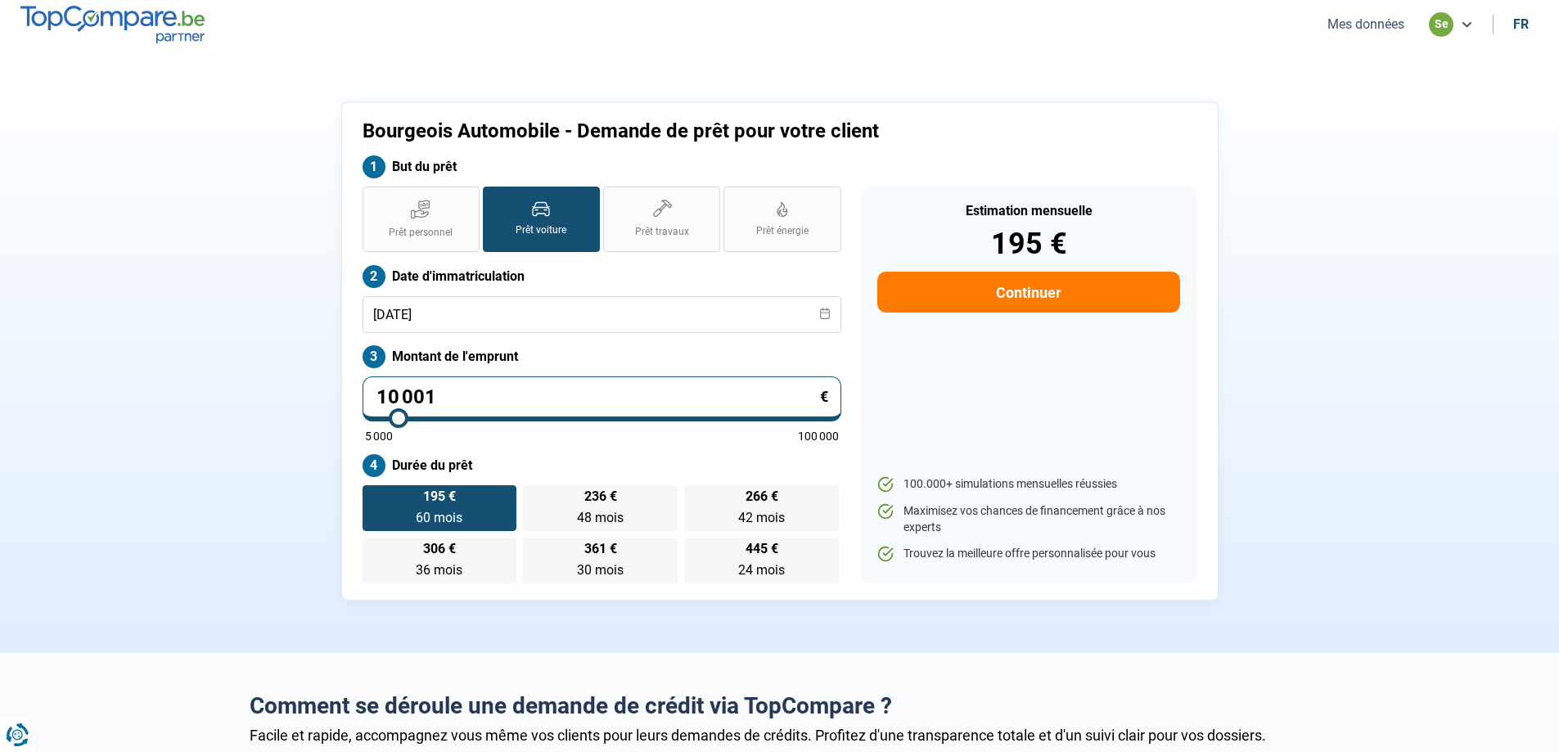
click at [578, 403] on input "10 001" at bounding box center [601, 398] width 479 height 45
type input "1 000"
type input "5000"
type input "100"
type input "5000"
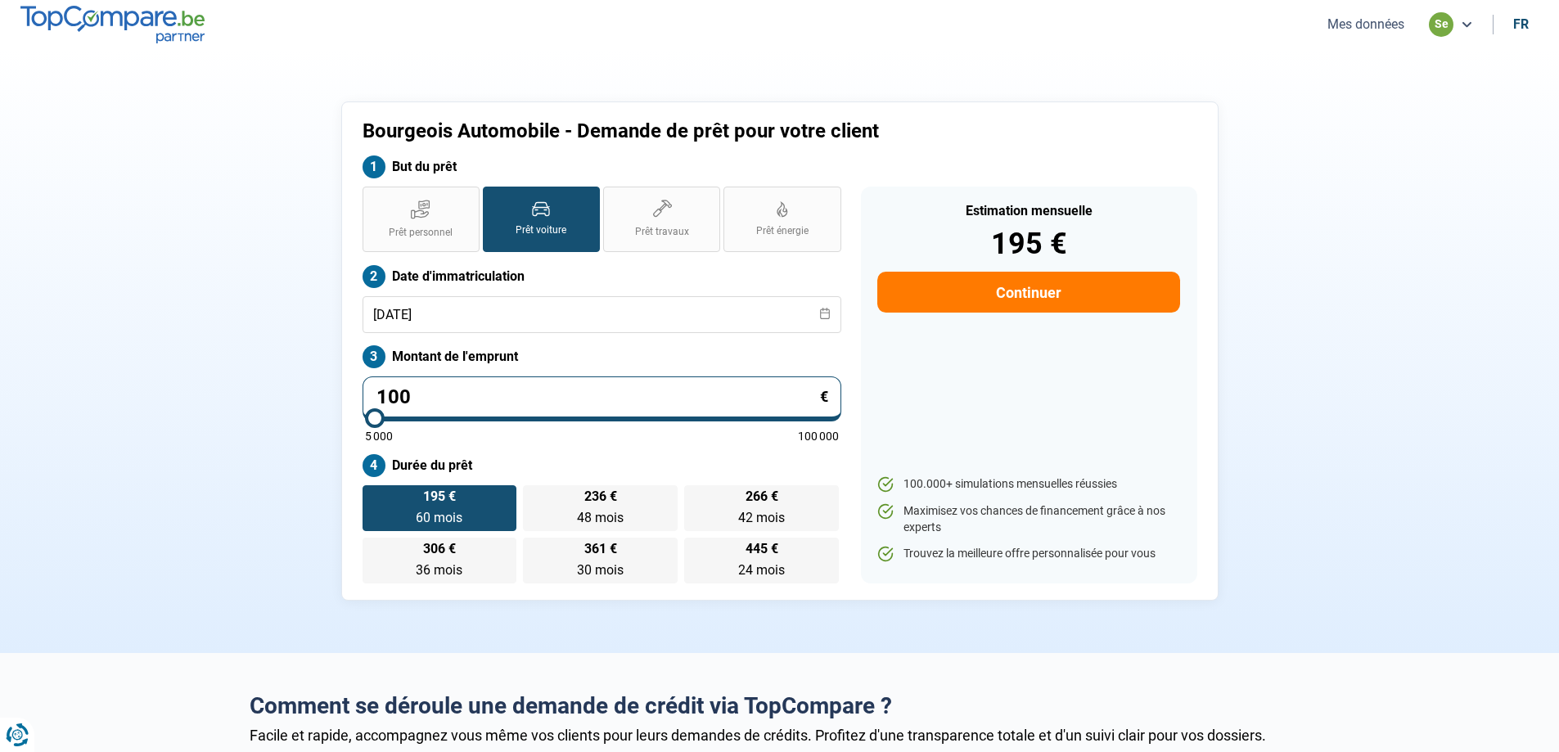
type input "10"
type input "5000"
type input "1"
type input "5000"
type input "0"
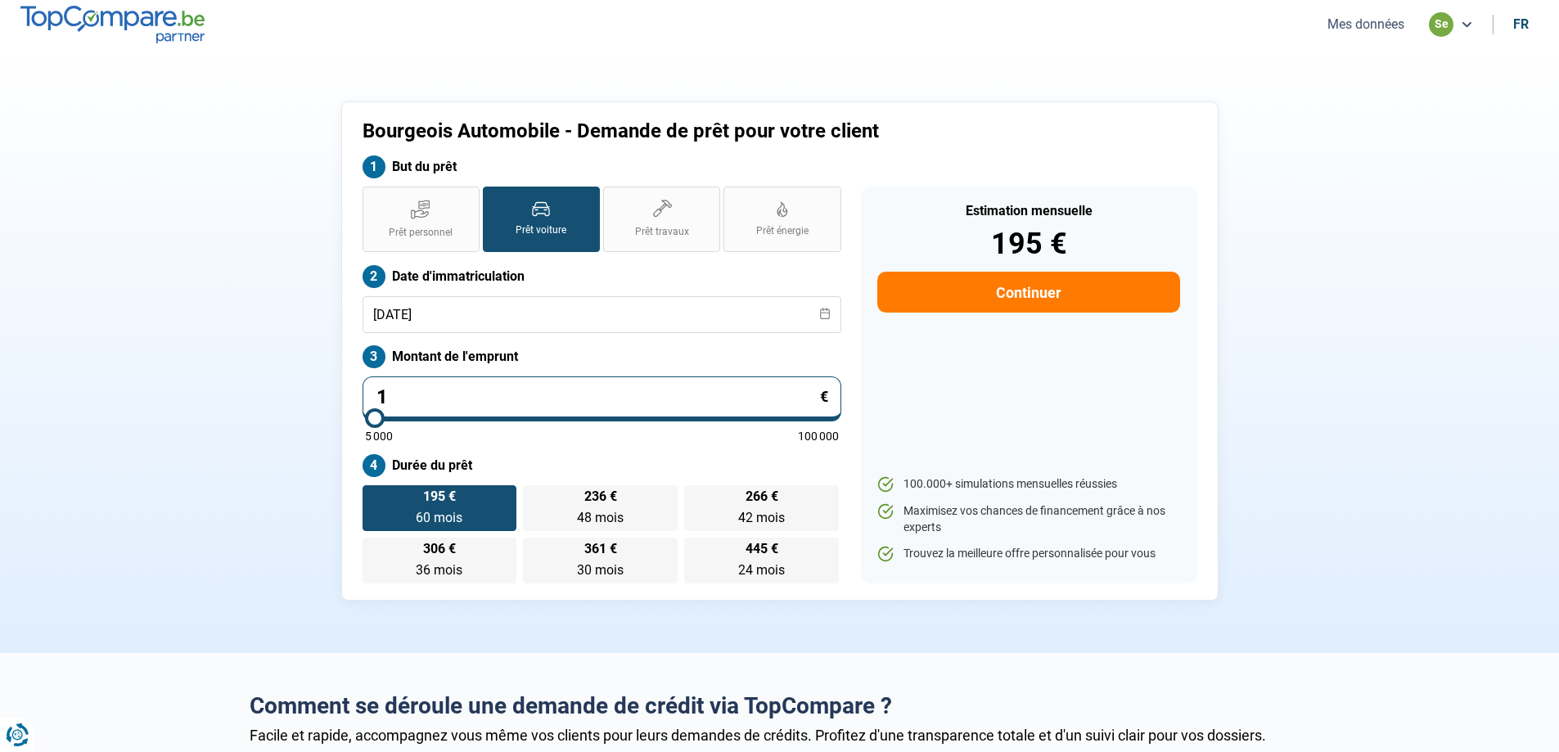
type input "5000"
type input "1"
type input "5000"
type input "15"
type input "5000"
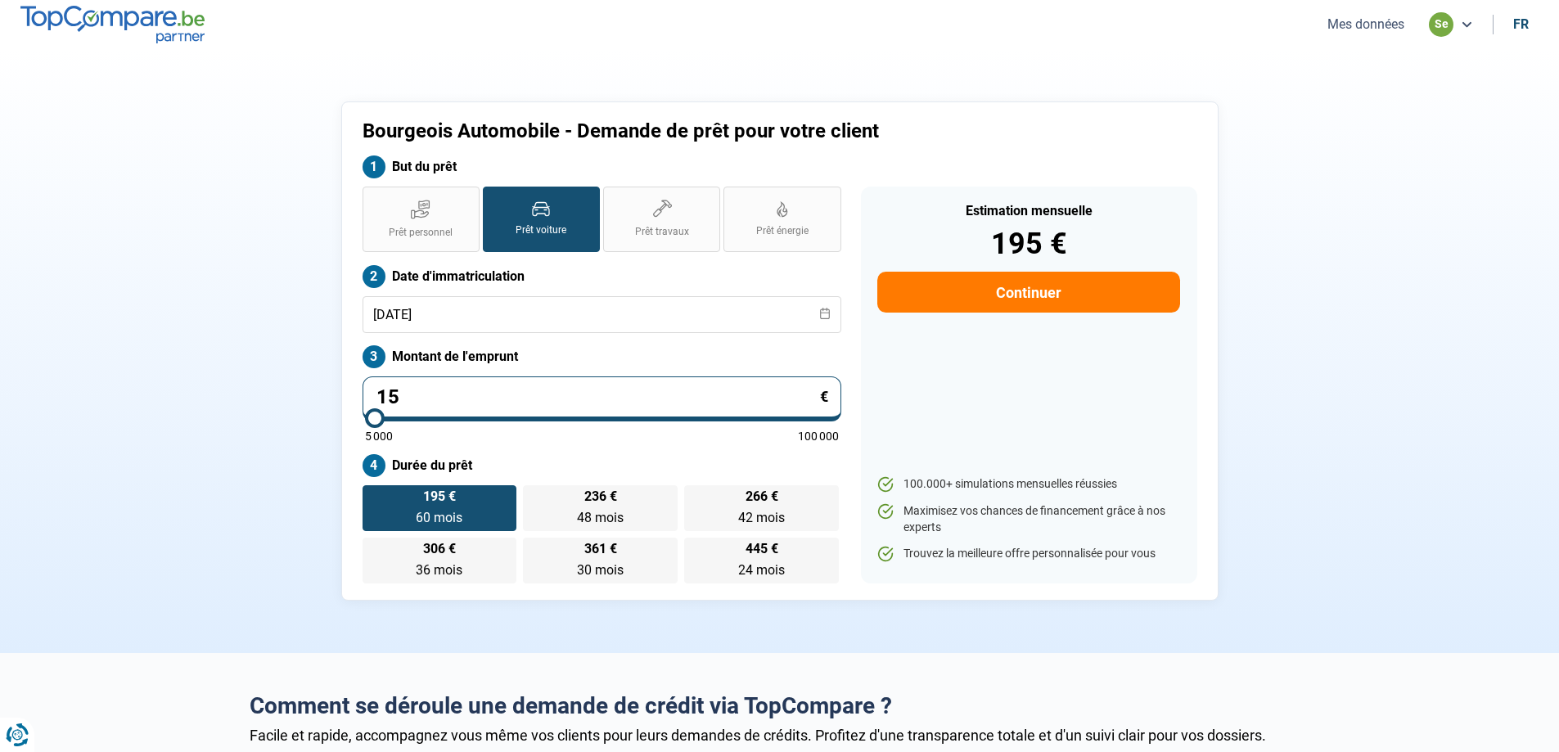
type input "150"
type input "5000"
type input "1 500"
type input "5000"
type input "15 000"
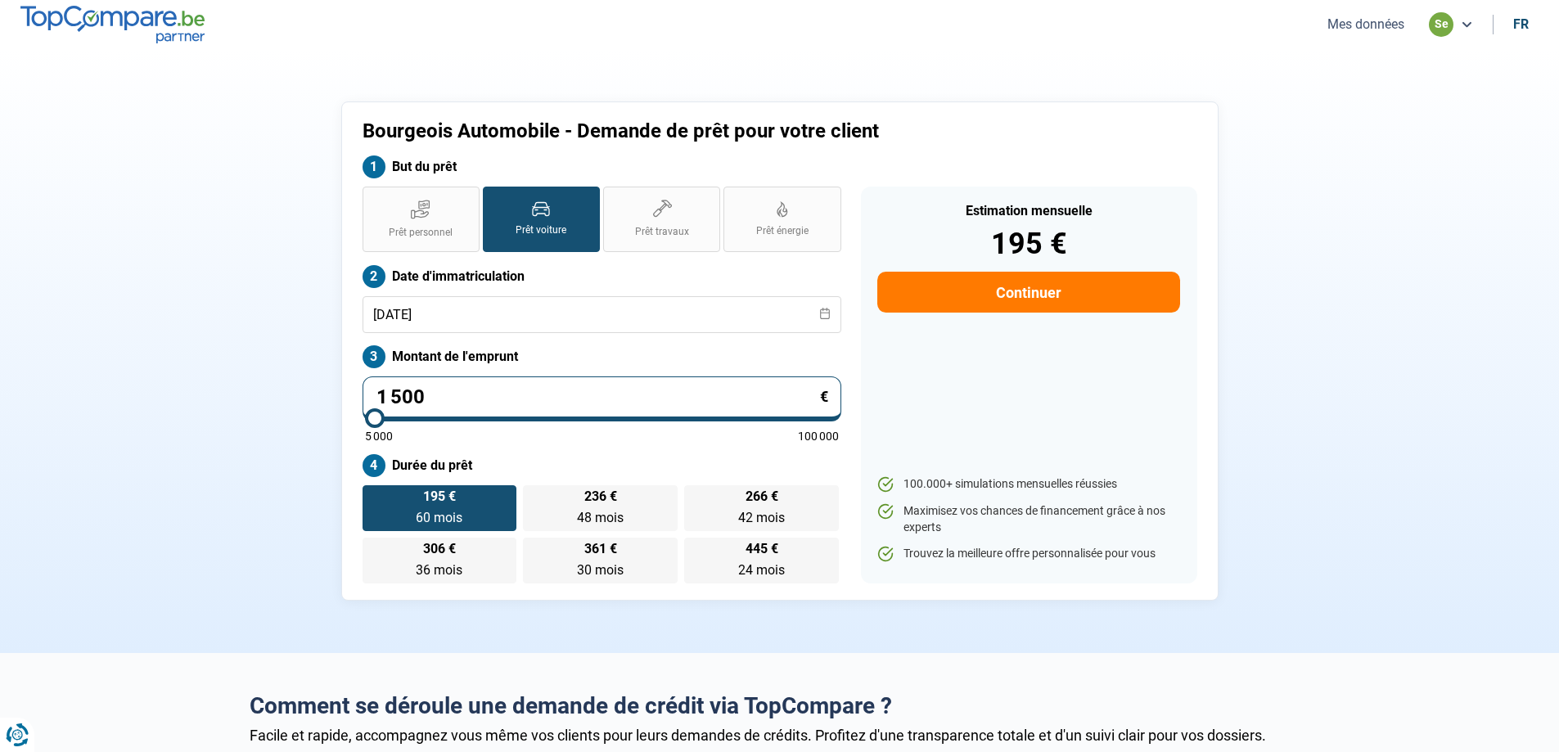
type input "15000"
type input "15 000"
click at [759, 556] on label "445 € 24 mois 24 mois" at bounding box center [761, 561] width 155 height 46
click at [695, 548] on input "445 € 24 mois 24 mois" at bounding box center [689, 543] width 11 height 11
radio input "true"
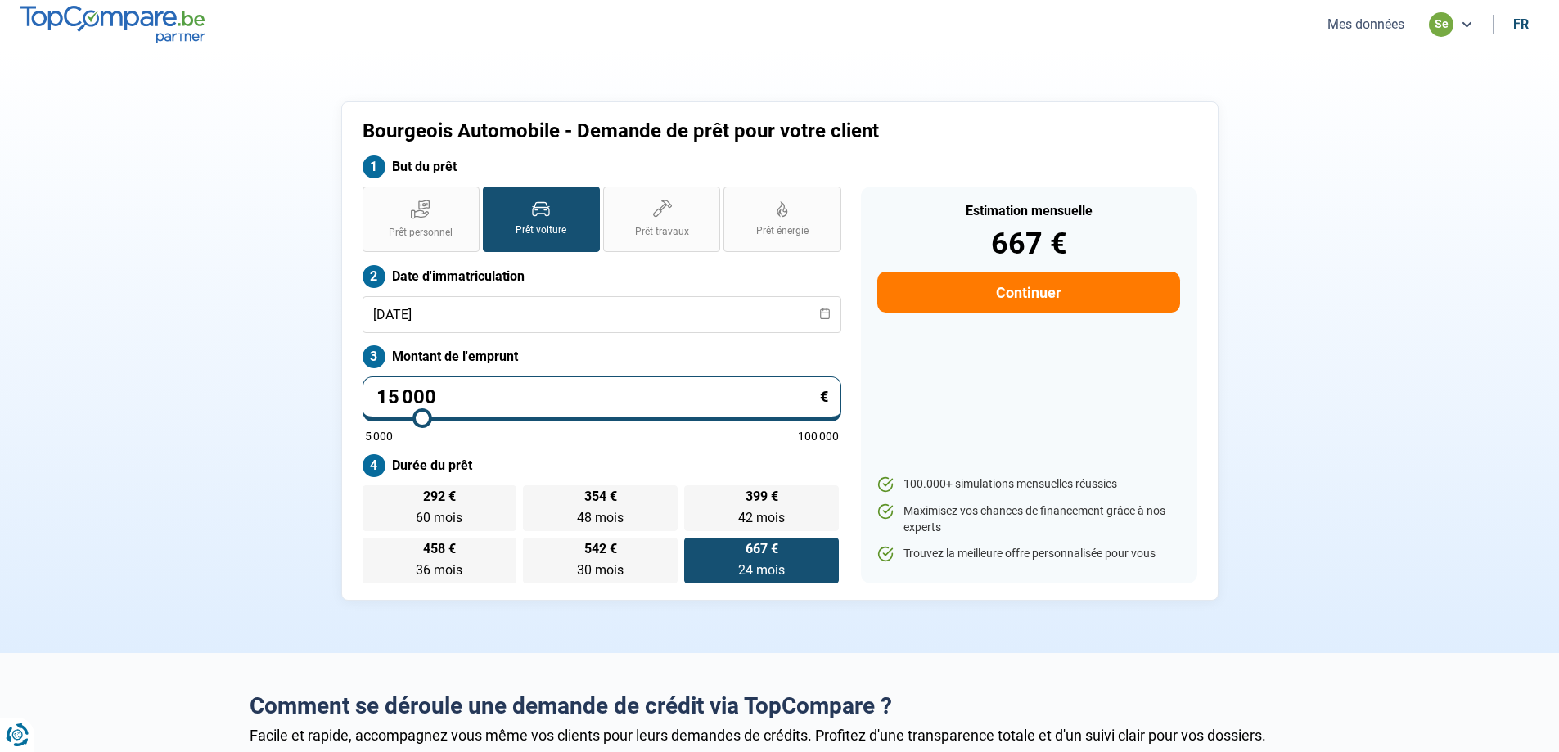
click at [1352, 29] on button "Mes données" at bounding box center [1365, 24] width 87 height 17
